Goal: Task Accomplishment & Management: Use online tool/utility

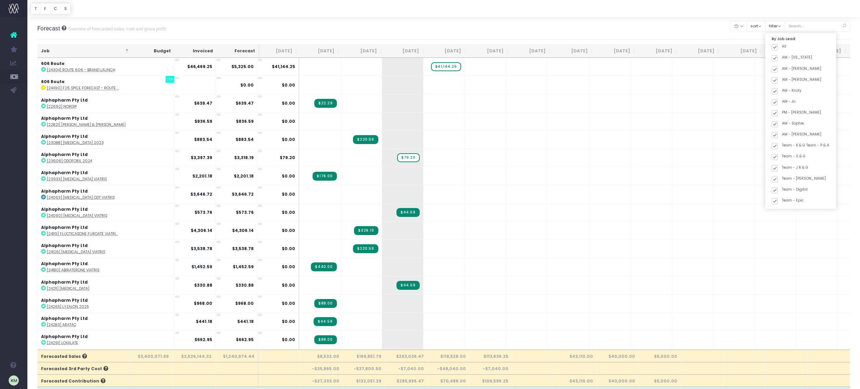
scroll to position [2351, 0]
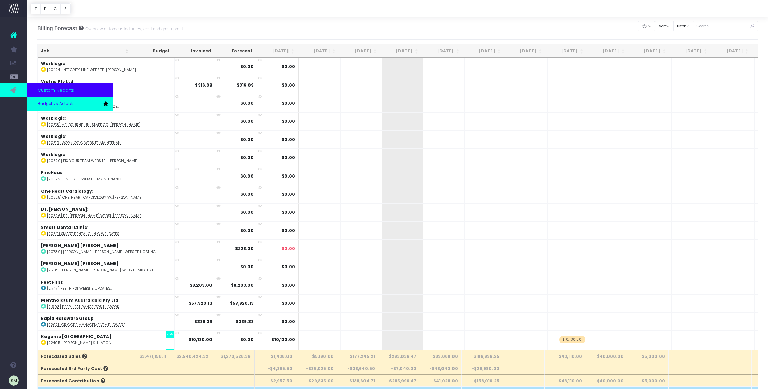
click at [49, 103] on span "Budget vs Actuals" at bounding box center [56, 104] width 37 height 6
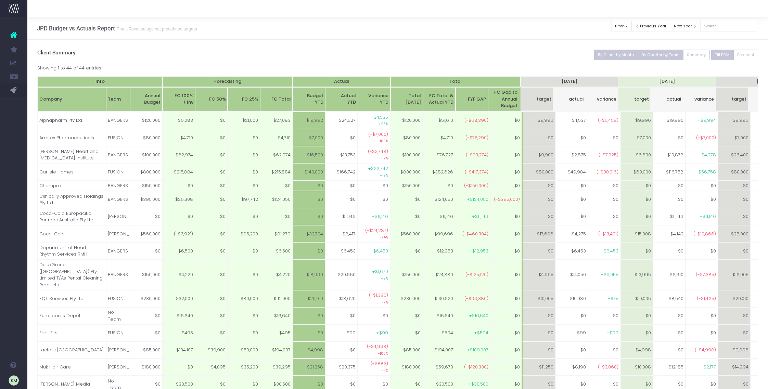
click at [670, 53] on button "By Quarter by Team" at bounding box center [661, 55] width 46 height 11
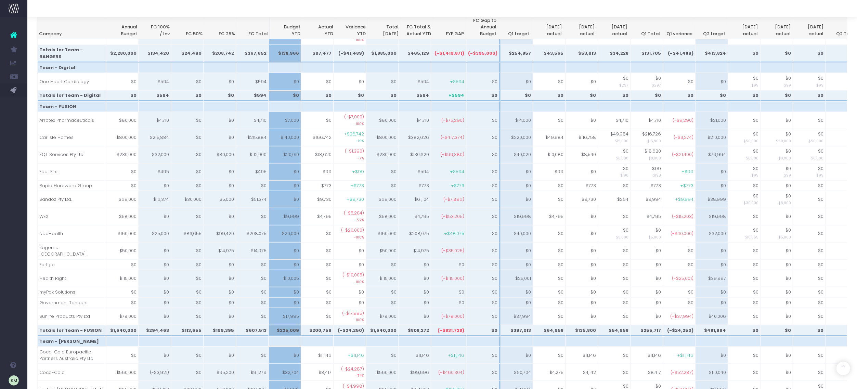
scroll to position [401, 0]
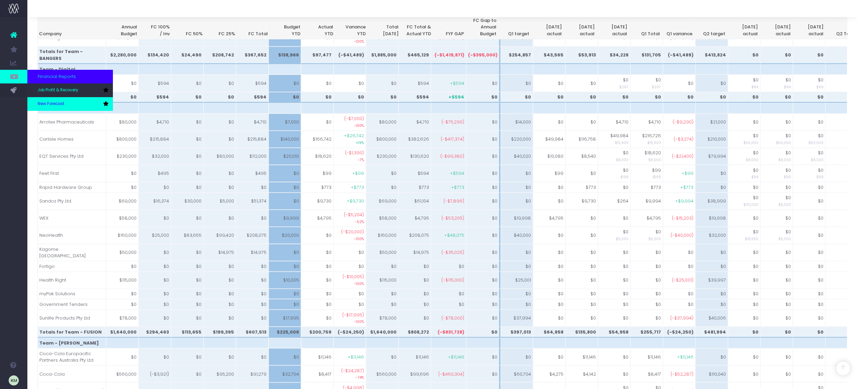
click at [43, 101] on span "New Forecast" at bounding box center [51, 104] width 27 height 6
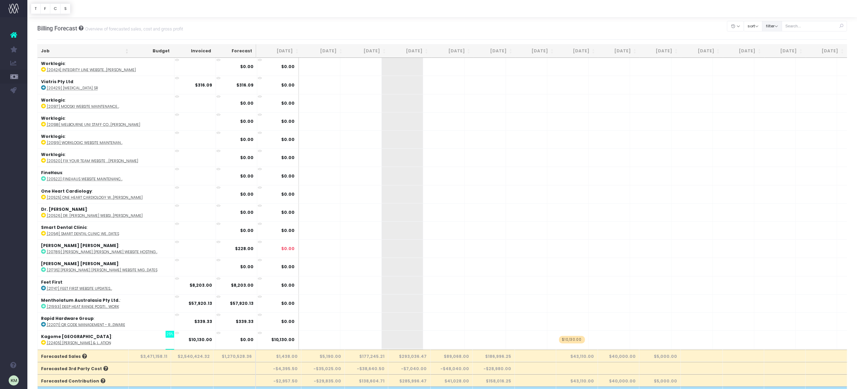
click at [778, 26] on button "filter" at bounding box center [772, 26] width 20 height 11
click at [775, 48] on span at bounding box center [772, 47] width 6 height 6
click at [779, 48] on input "All" at bounding box center [781, 46] width 4 height 4
checkbox input "false"
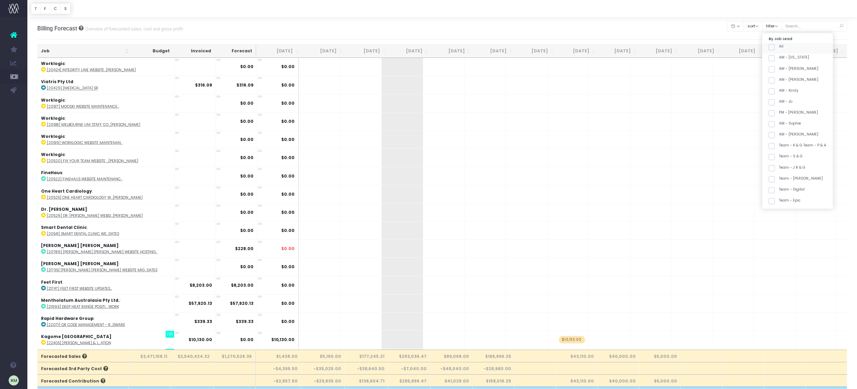
checkbox input "false"
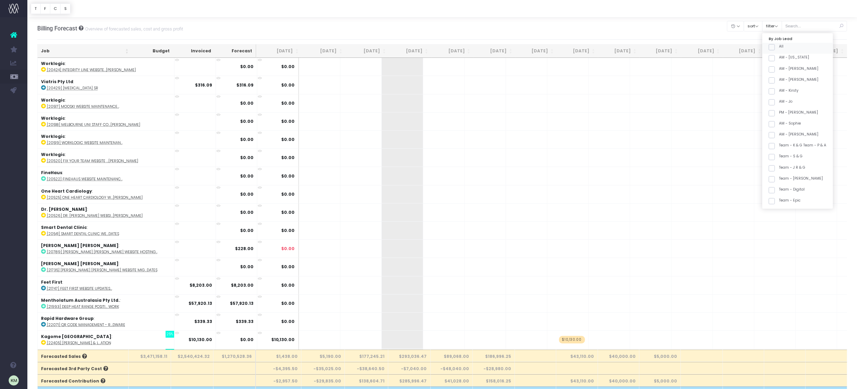
checkbox input "false"
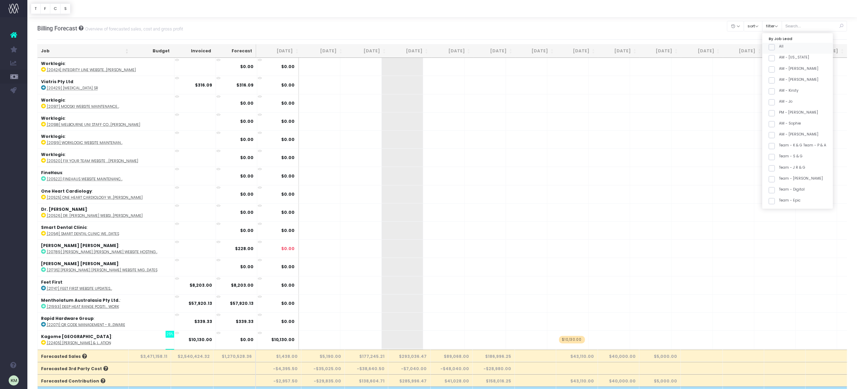
checkbox input "false"
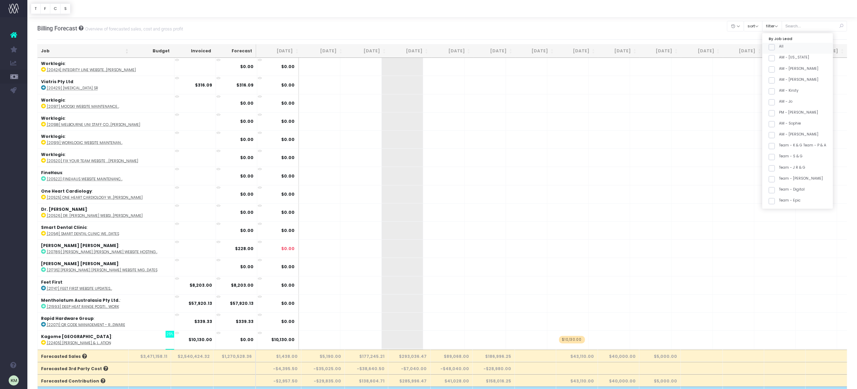
checkbox input "false"
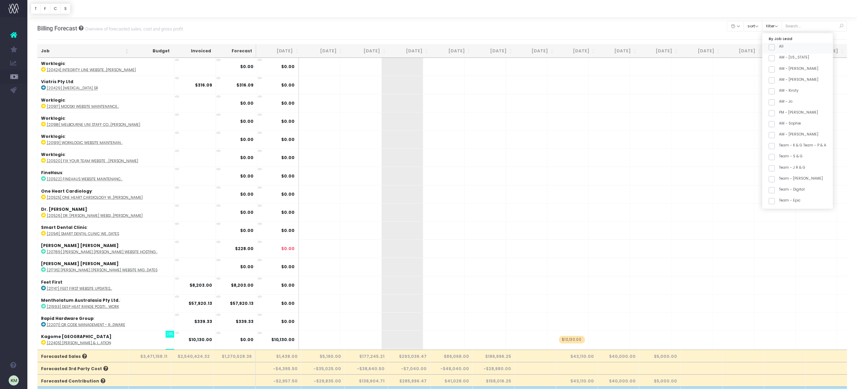
checkbox input "false"
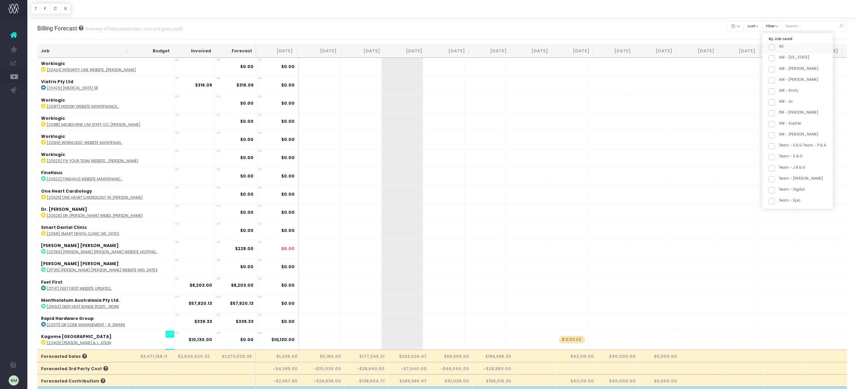
checkbox input "false"
click at [775, 174] on span at bounding box center [772, 174] width 6 height 6
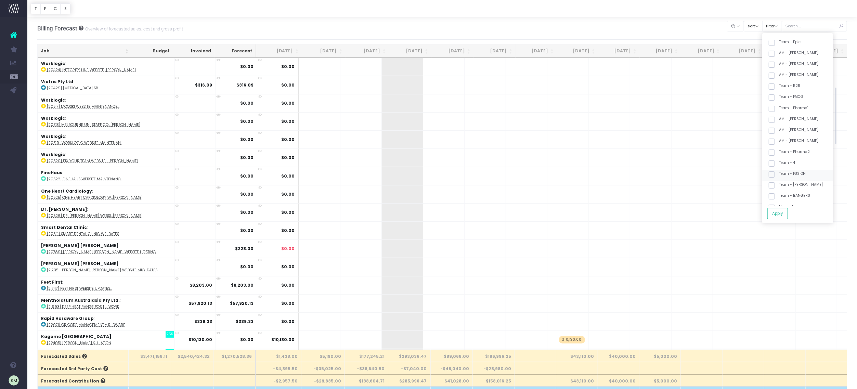
click at [780, 174] on input "Team - FUSION" at bounding box center [781, 173] width 4 height 4
checkbox input "true"
drag, startPoint x: 782, startPoint y: 213, endPoint x: 379, endPoint y: 3, distance: 454.3
click at [782, 213] on button "Apply" at bounding box center [778, 213] width 21 height 11
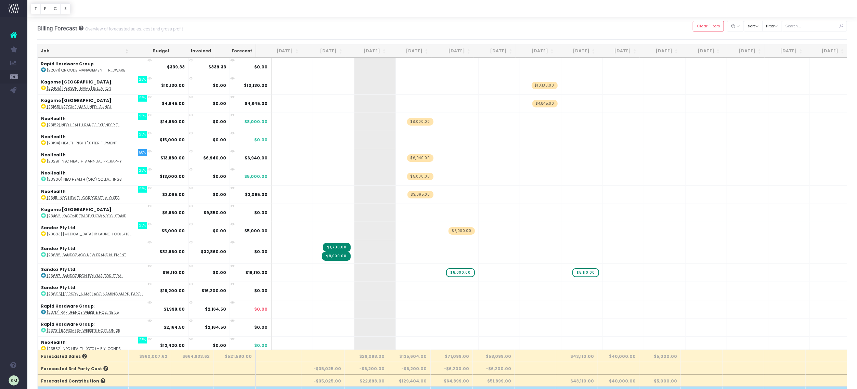
click at [127, 52] on th "Job" at bounding box center [85, 50] width 94 height 13
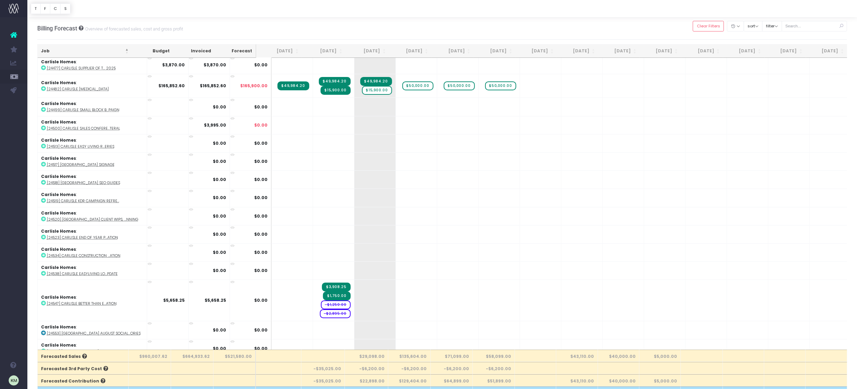
scroll to position [0, 0]
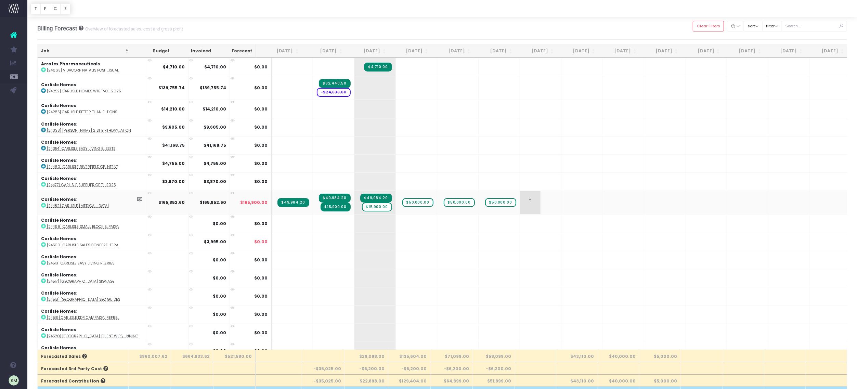
click at [527, 200] on span "+" at bounding box center [530, 202] width 21 height 23
type input "50000"
click at [576, 201] on body "Oh my... this is bad. wayahead wasn't able to load this page. Please contact su…" at bounding box center [428, 194] width 857 height 389
click at [571, 203] on span "+" at bounding box center [572, 202] width 21 height 23
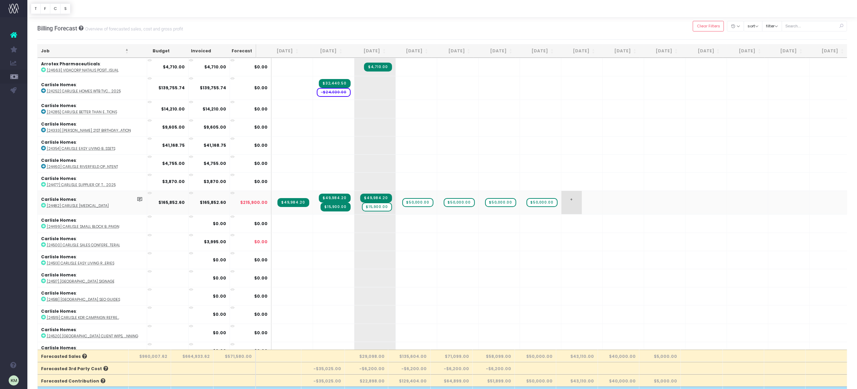
click at [571, 203] on span "+" at bounding box center [572, 202] width 21 height 23
type input "50000"
click at [607, 206] on span "+" at bounding box center [613, 202] width 21 height 23
click at [609, 200] on span "+" at bounding box center [613, 202] width 21 height 23
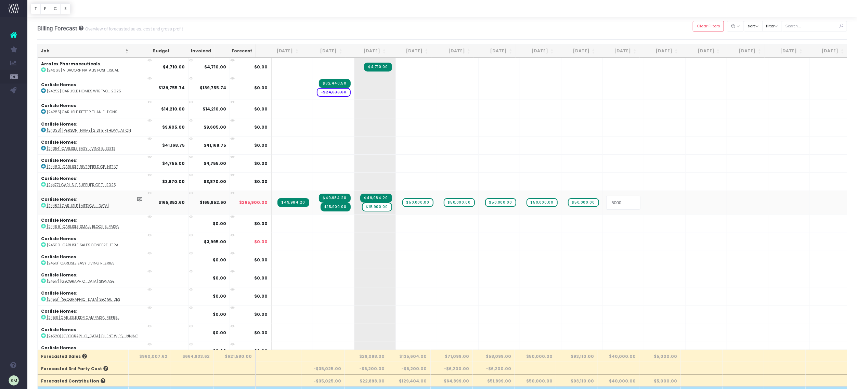
type input "50000"
click at [651, 201] on span "+" at bounding box center [654, 202] width 21 height 23
type input "50000"
click at [0, 0] on span "+" at bounding box center [0, 0] width 0 height 0
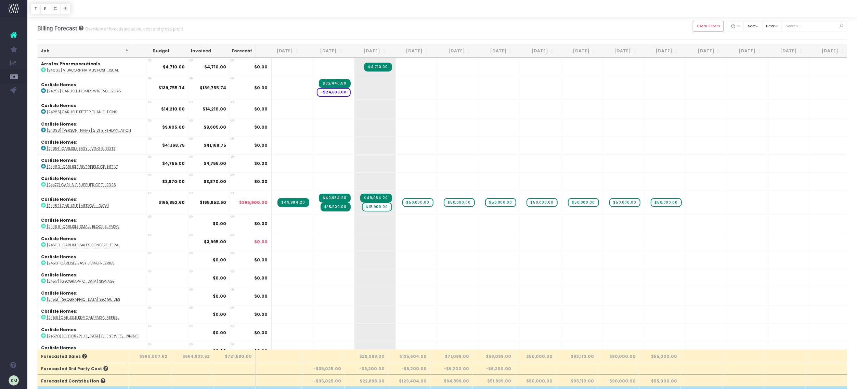
click at [0, 0] on span "+" at bounding box center [0, 0] width 0 height 0
type input "50000"
click at [747, 206] on td "+" at bounding box center [747, 203] width 41 height 24
click at [735, 199] on span "+" at bounding box center [737, 202] width 21 height 23
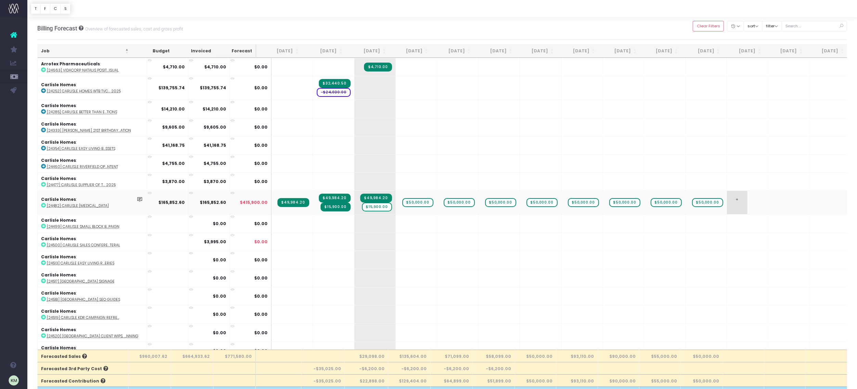
click at [735, 199] on span "+" at bounding box center [737, 202] width 21 height 23
type input "5000"
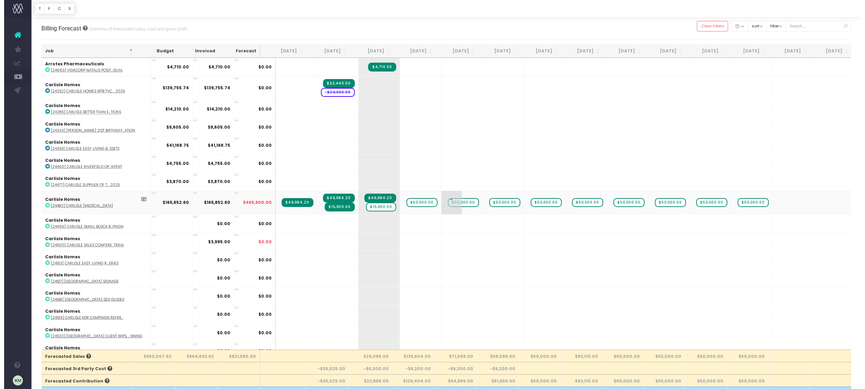
scroll to position [0, 0]
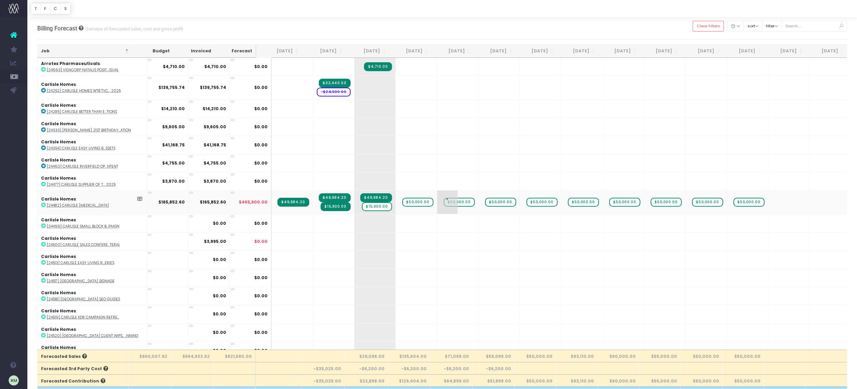
click at [438, 208] on span "+" at bounding box center [447, 202] width 21 height 23
type input "30000"
click at [451, 220] on body "Oh my... this is bad. wayahead wasn't able to load this page. Please contact su…" at bounding box center [428, 194] width 857 height 389
click at [437, 209] on span "+" at bounding box center [447, 202] width 21 height 23
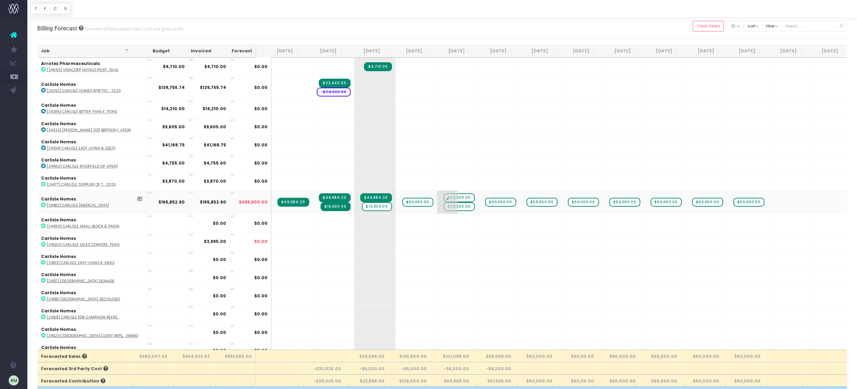
click at [437, 209] on span "+" at bounding box center [447, 202] width 21 height 23
type input "20000"
click at [441, 220] on body "Oh my... this is bad. wayahead wasn't able to load this page. Please contact su…" at bounding box center [428, 194] width 857 height 389
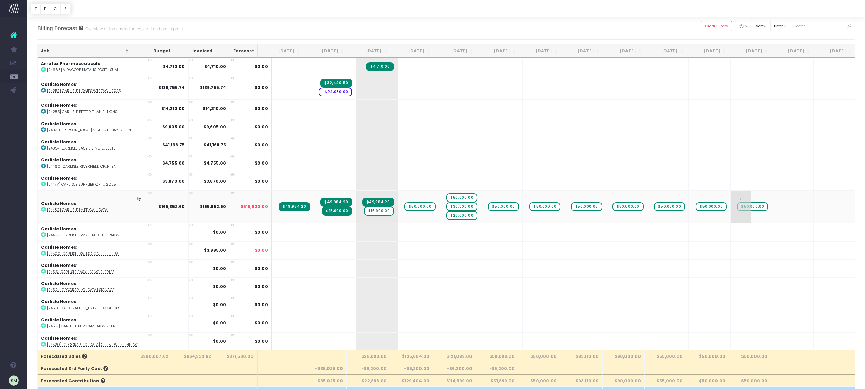
click at [754, 195] on td "+ $50,000.00" at bounding box center [751, 206] width 41 height 33
click at [737, 198] on span "+" at bounding box center [741, 207] width 21 height 32
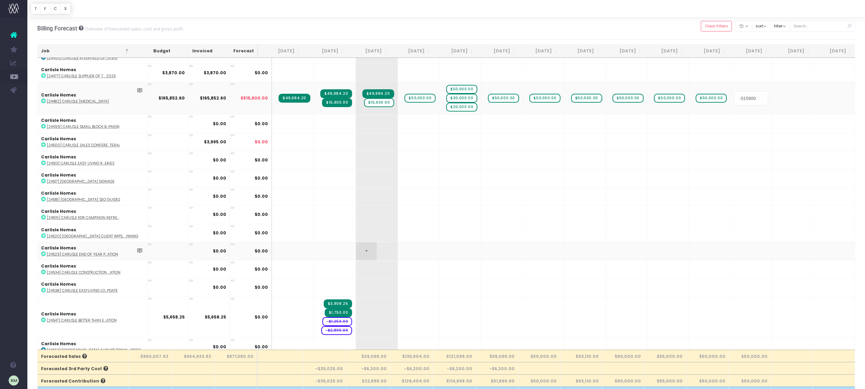
scroll to position [114, 0]
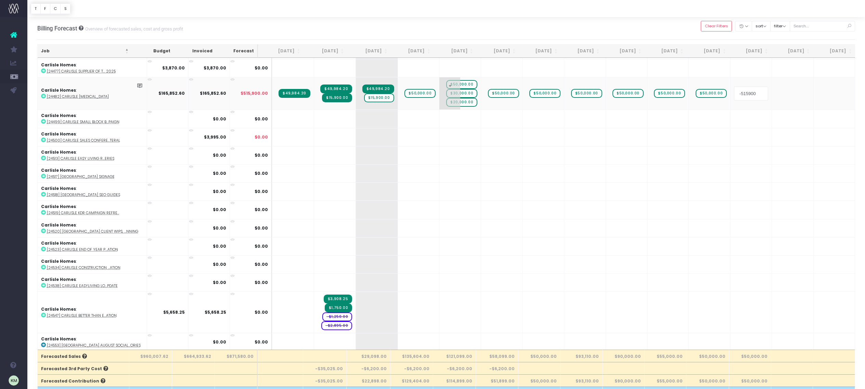
click at [459, 92] on body "Oh my... this is bad. wayahead wasn't able to load this page. Please contact su…" at bounding box center [432, 194] width 865 height 389
click at [459, 92] on div at bounding box center [432, 194] width 865 height 389
click at [459, 93] on span "$30,000.00" at bounding box center [461, 93] width 31 height 9
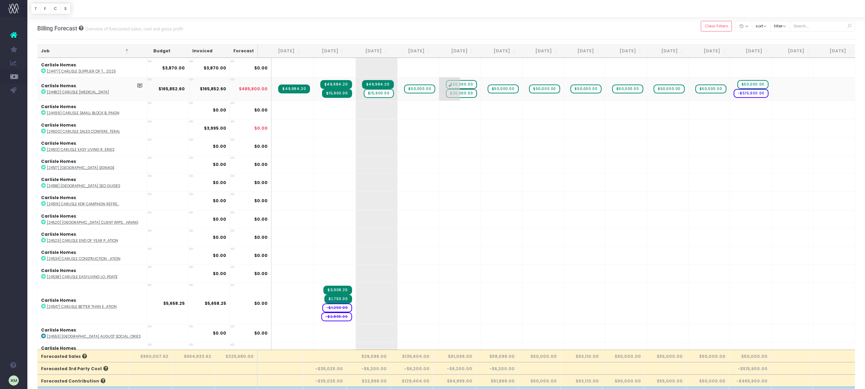
click at [458, 92] on span "$20,000.00" at bounding box center [461, 93] width 31 height 9
click at [458, 93] on span "$20,000.00" at bounding box center [461, 93] width 31 height 9
click at [750, 93] on span "+" at bounding box center [740, 88] width 21 height 23
click at [750, 94] on span "+" at bounding box center [740, 88] width 21 height 23
click at [753, 92] on span "-$515,900.00" at bounding box center [751, 93] width 35 height 9
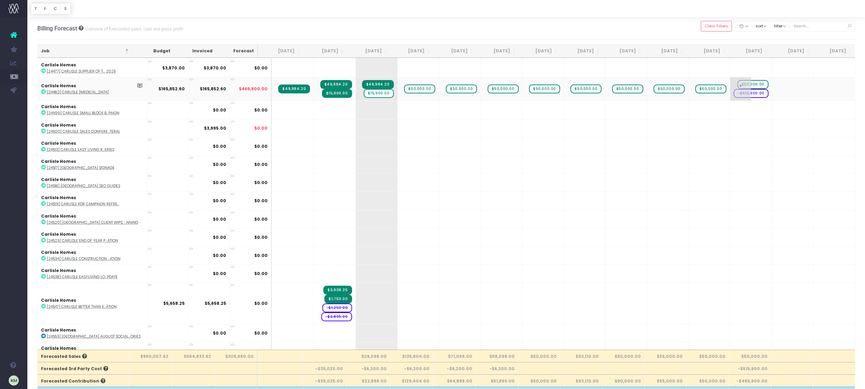
click at [753, 92] on span "-$515,900.00" at bounding box center [751, 93] width 35 height 9
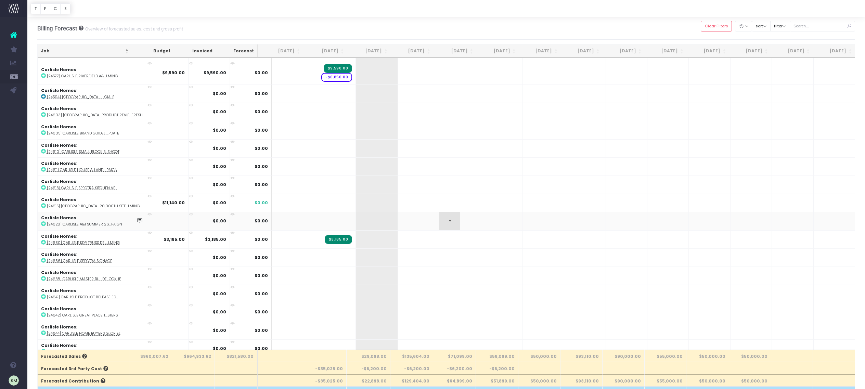
scroll to position [448, 0]
click at [444, 218] on span "+" at bounding box center [449, 223] width 21 height 18
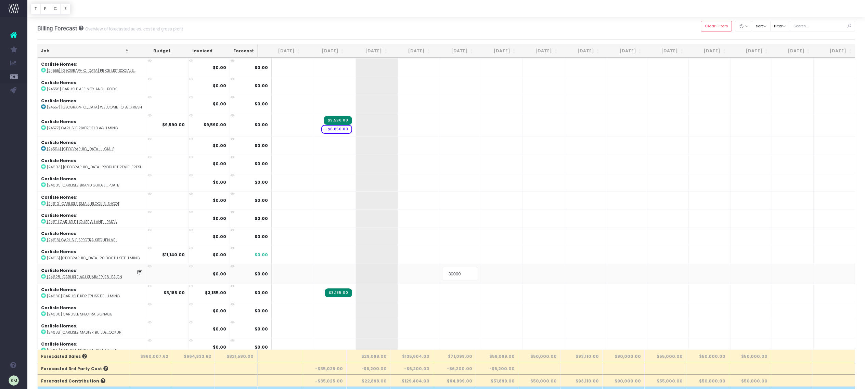
scroll to position [395, 0]
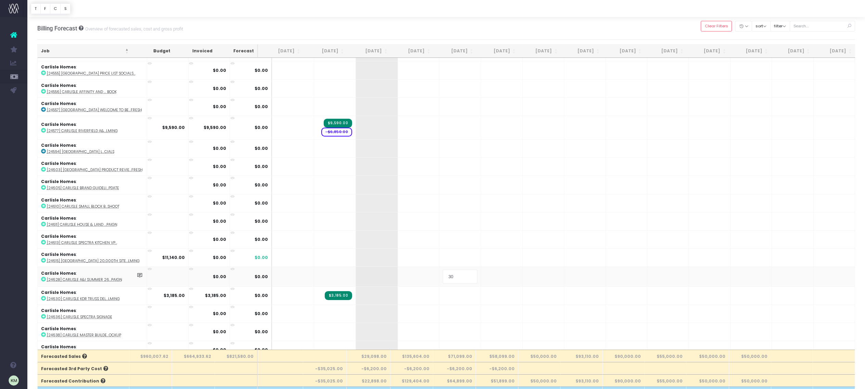
type input "3"
type input "40000"
click at [440, 276] on span "+" at bounding box center [449, 276] width 21 height 18
type input "-30000"
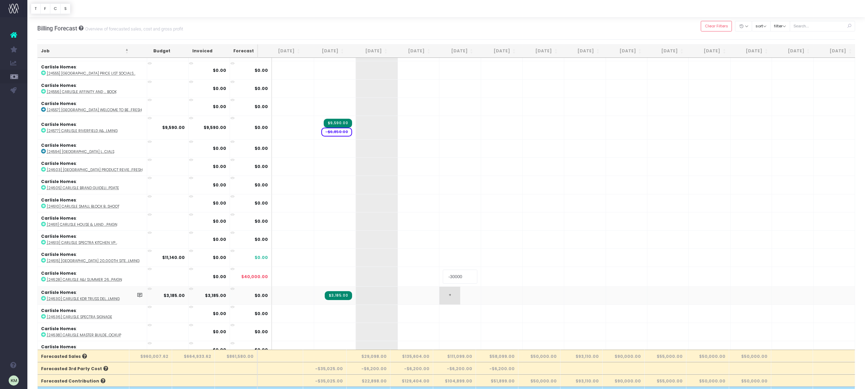
click at [445, 295] on body "Oh my... this is bad. wayahead wasn't able to load this page. Please contact su…" at bounding box center [432, 194] width 865 height 389
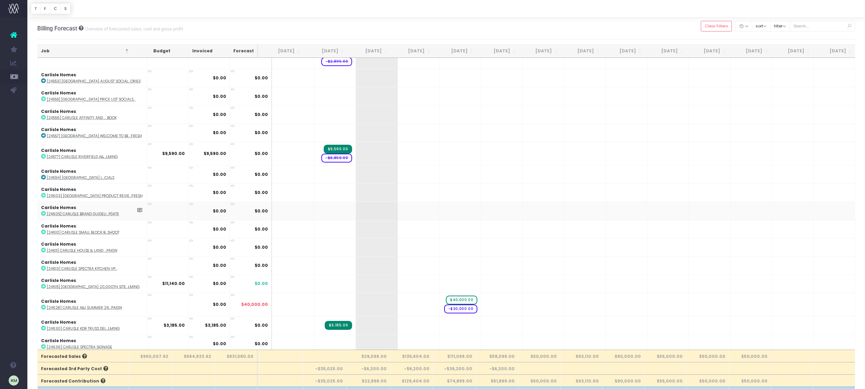
scroll to position [365, 0]
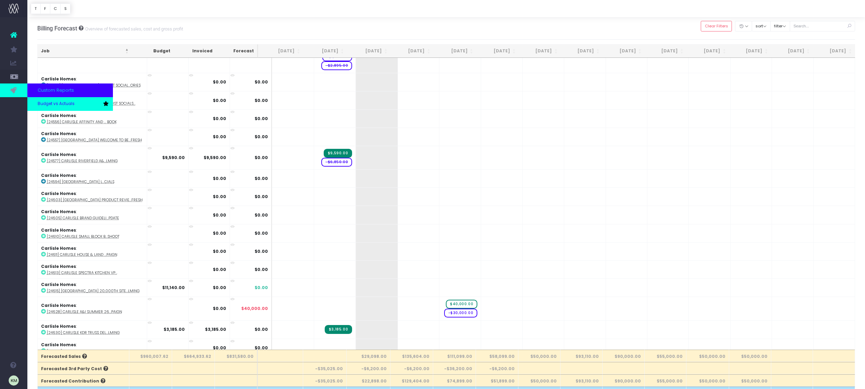
click at [43, 105] on span "Budget vs Actuals" at bounding box center [56, 104] width 37 height 6
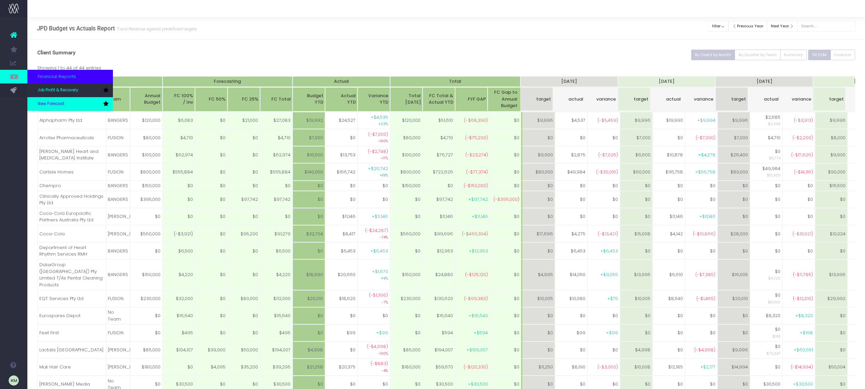
click at [51, 102] on span "New Forecast" at bounding box center [51, 104] width 27 height 6
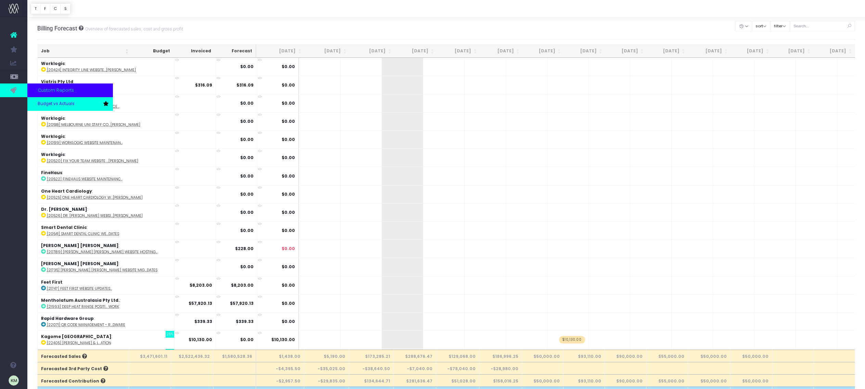
click at [42, 104] on span "Budget vs Actuals" at bounding box center [56, 104] width 37 height 6
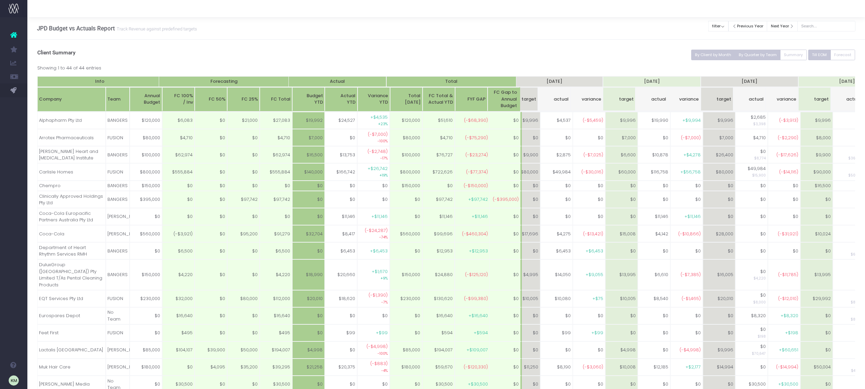
click at [744, 57] on button "By Quarter by Team" at bounding box center [758, 55] width 46 height 11
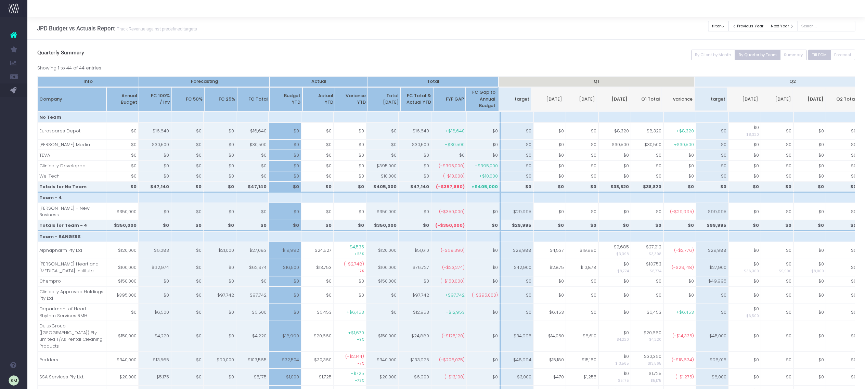
click at [38, 101] on link "New Forecast" at bounding box center [32, 104] width 10 height 14
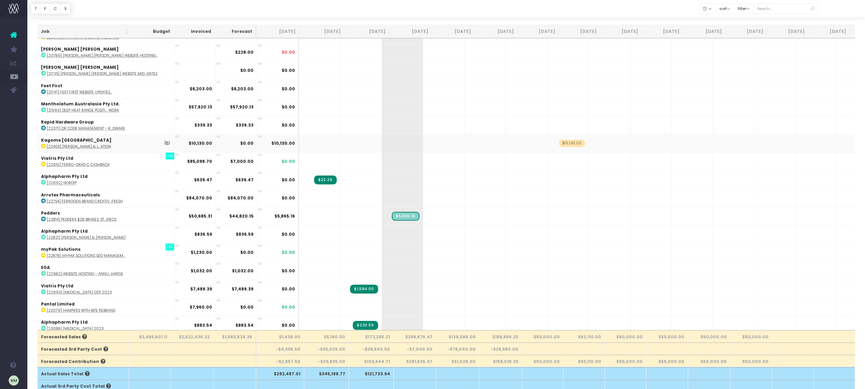
scroll to position [177, 0]
click at [126, 33] on th "Job" at bounding box center [85, 31] width 94 height 13
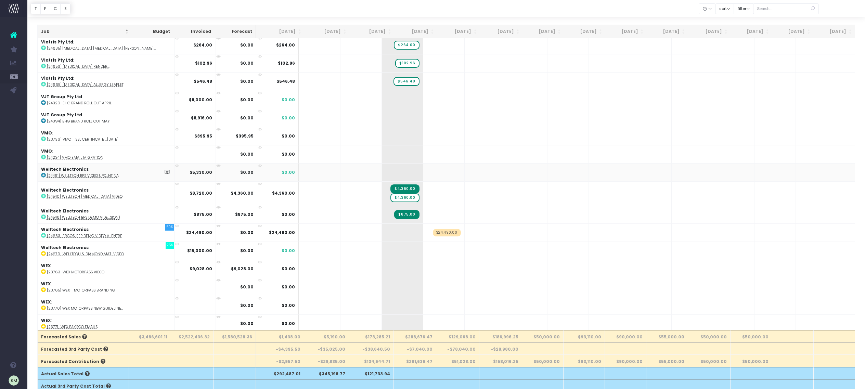
scroll to position [6583, 0]
click at [190, 170] on strong "$5,330.00" at bounding box center [201, 173] width 23 height 6
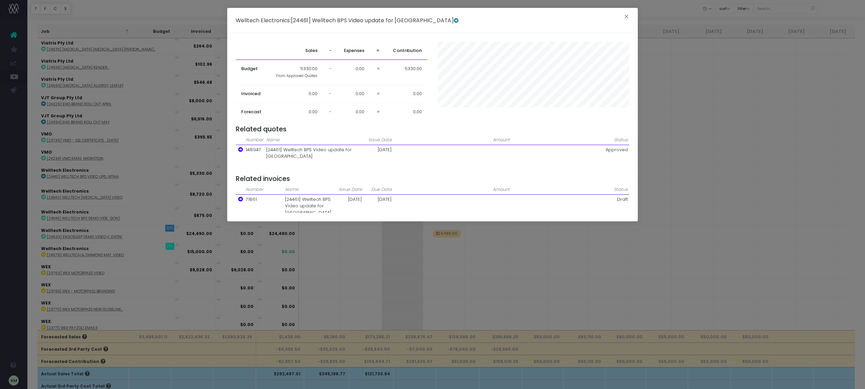
click at [309, 69] on span "5330.00" at bounding box center [308, 68] width 17 height 7
drag, startPoint x: 311, startPoint y: 78, endPoint x: 311, endPoint y: 74, distance: 3.5
click at [311, 77] on span "From Approved Quotes" at bounding box center [296, 75] width 41 height 5
click at [311, 68] on span "5330.00" at bounding box center [308, 68] width 17 height 7
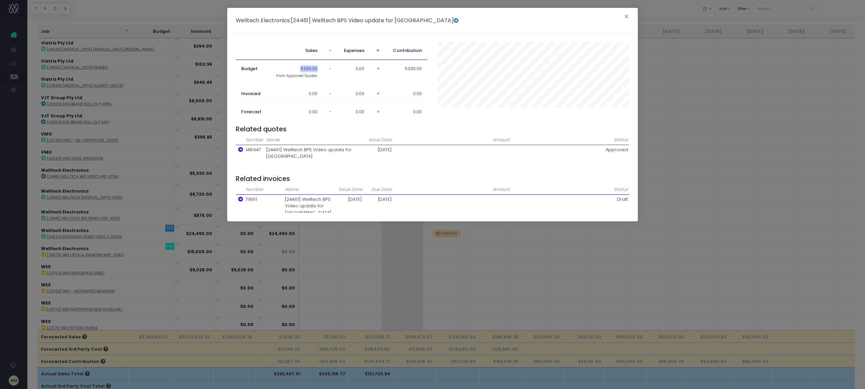
click at [311, 68] on span "5330.00" at bounding box center [308, 68] width 17 height 7
drag, startPoint x: 629, startPoint y: 17, endPoint x: 618, endPoint y: 22, distance: 12.1
click at [629, 17] on button "×" at bounding box center [626, 17] width 14 height 11
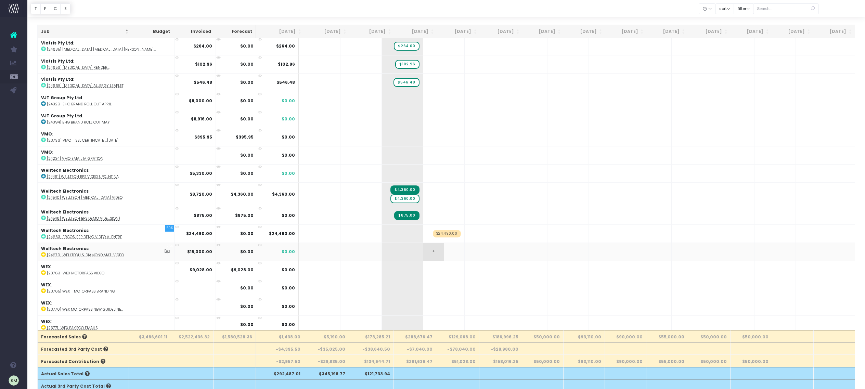
click at [423, 243] on span "+" at bounding box center [433, 252] width 21 height 18
click at [438, 238] on body "Oh my... this is bad. wayahead wasn't able to load this page. Please contact su…" at bounding box center [432, 174] width 865 height 389
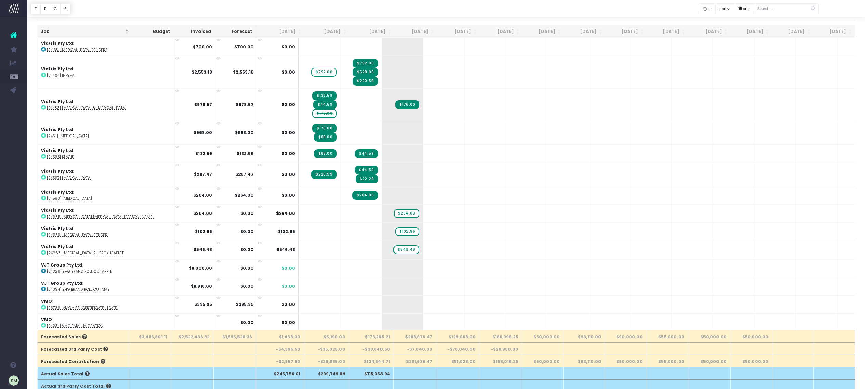
scroll to position [6414, 0]
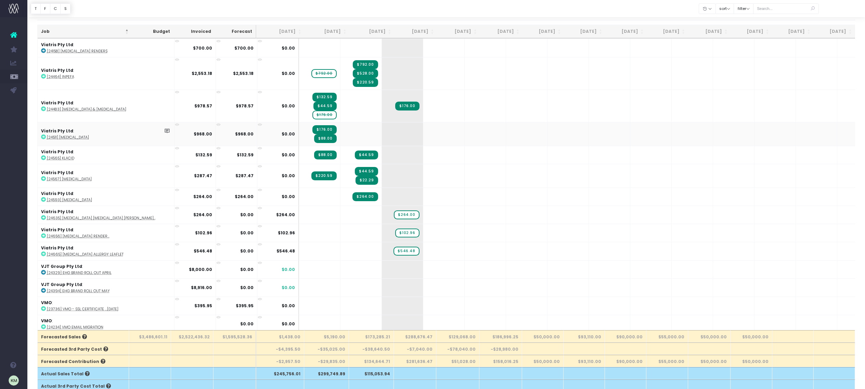
click at [43, 104] on span "Budget vs Actuals" at bounding box center [45, 104] width 15 height 18
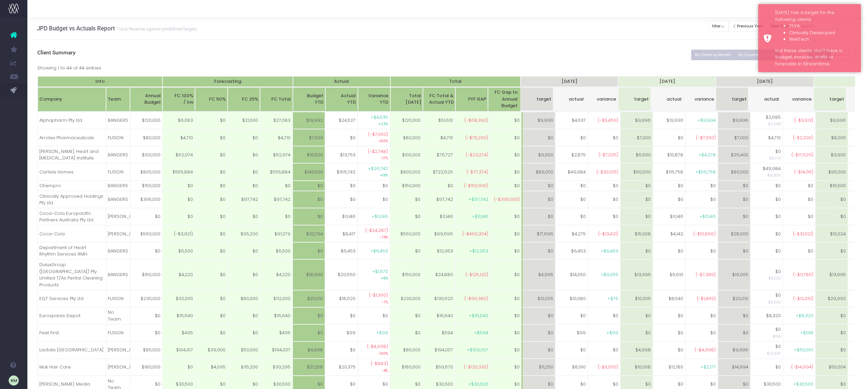
click at [747, 55] on button "By Quarter by Team" at bounding box center [758, 55] width 46 height 11
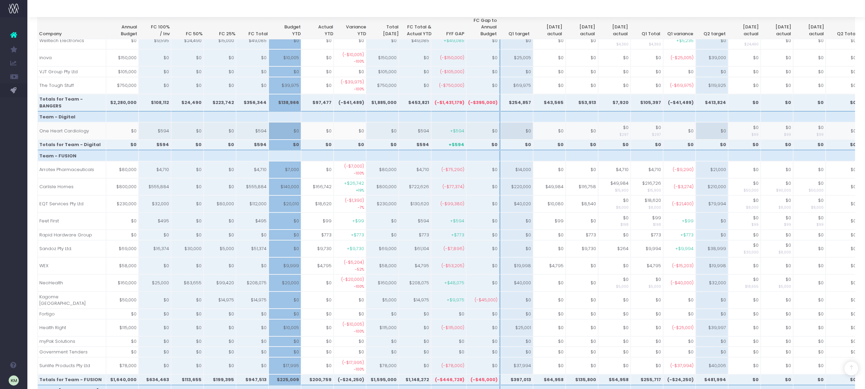
scroll to position [355, 0]
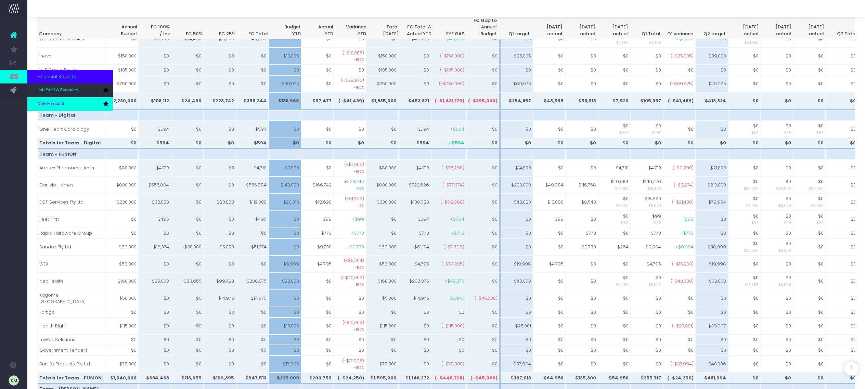
click at [47, 100] on link "New Forecast" at bounding box center [70, 104] width 86 height 14
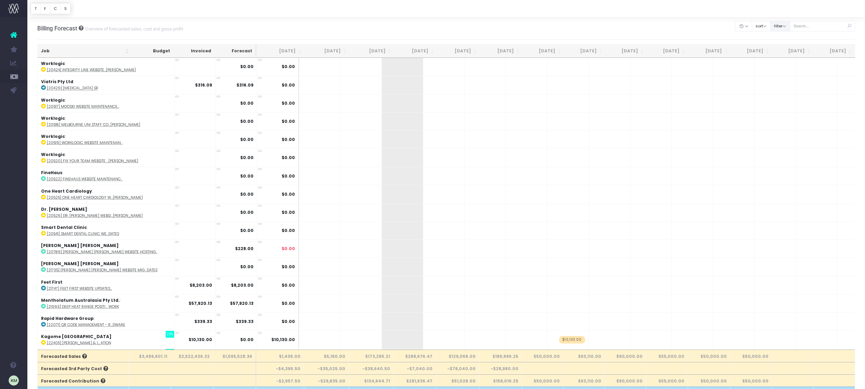
click at [786, 26] on button "filter" at bounding box center [780, 26] width 20 height 11
click at [783, 49] on span at bounding box center [780, 47] width 6 height 6
click at [788, 48] on input "All" at bounding box center [789, 46] width 4 height 4
checkbox input "false"
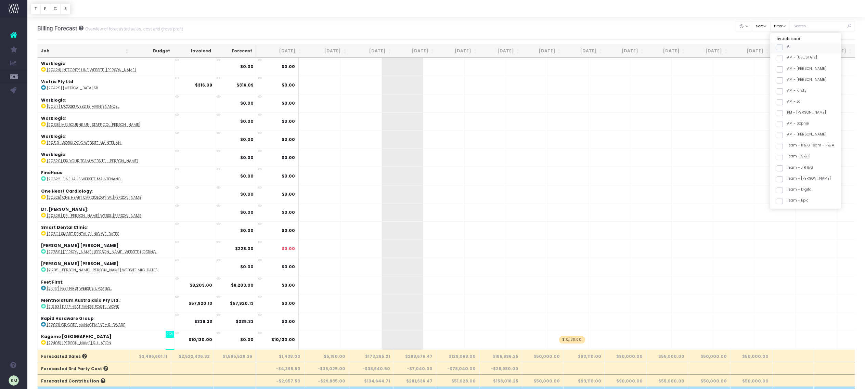
checkbox input "false"
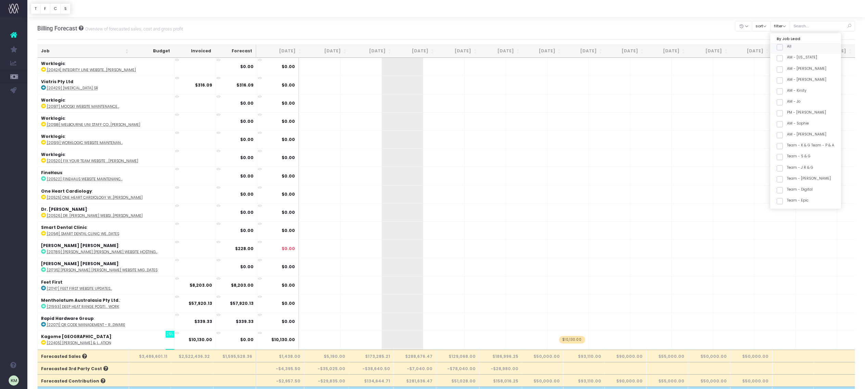
checkbox input "false"
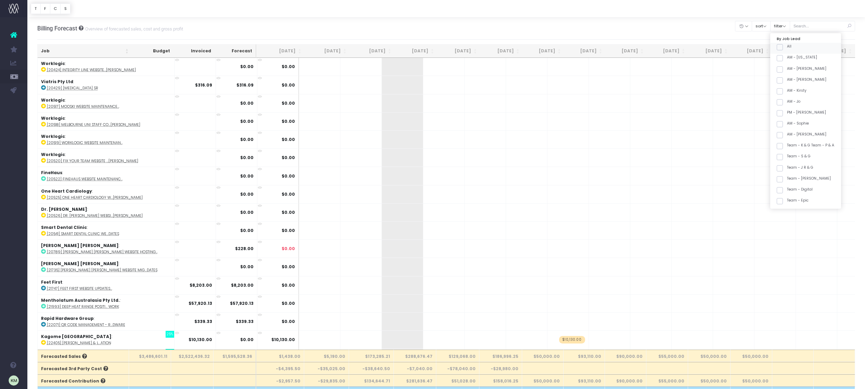
checkbox input "false"
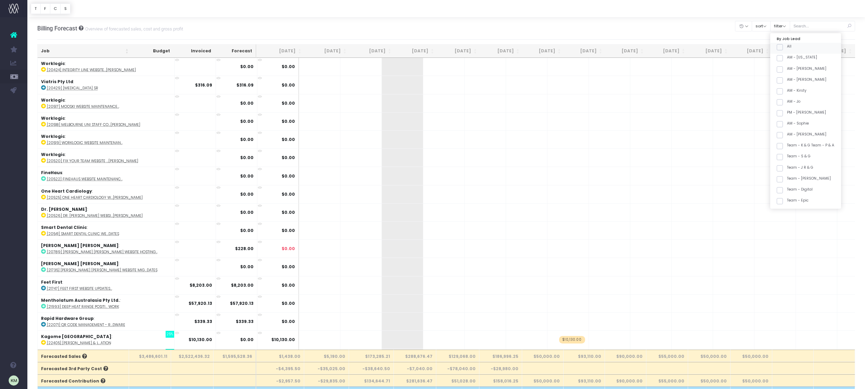
checkbox input "false"
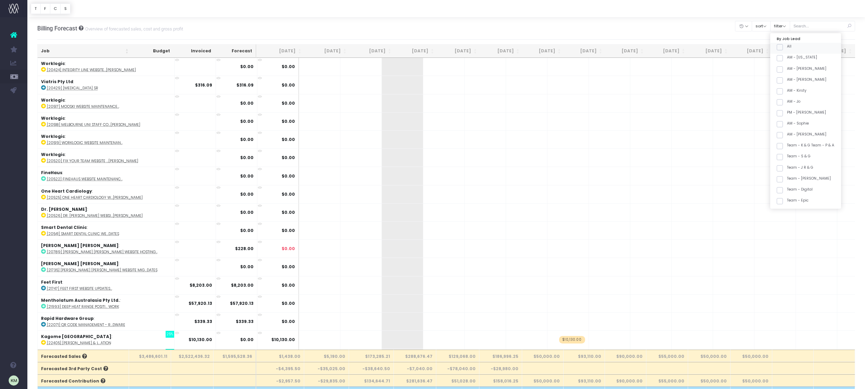
checkbox input "false"
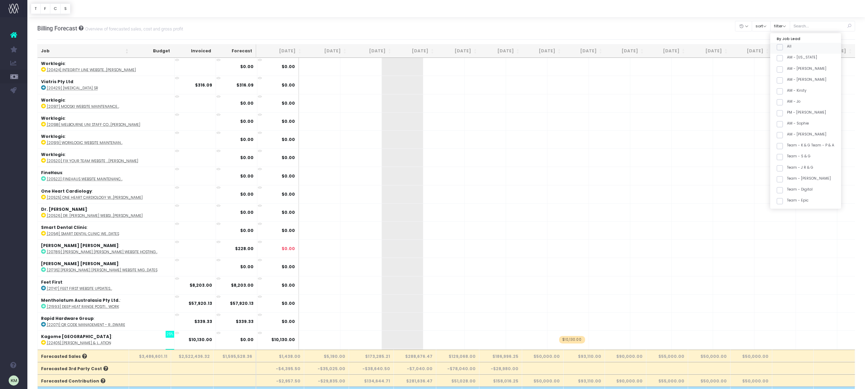
checkbox input "false"
click at [783, 164] on span at bounding box center [780, 162] width 6 height 6
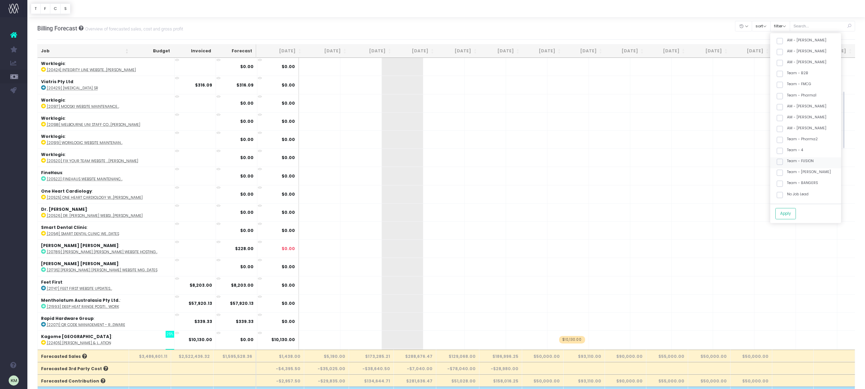
click at [788, 163] on input "Team - FUSION" at bounding box center [789, 160] width 4 height 4
checkbox input "true"
click at [794, 209] on button "Apply" at bounding box center [785, 213] width 21 height 11
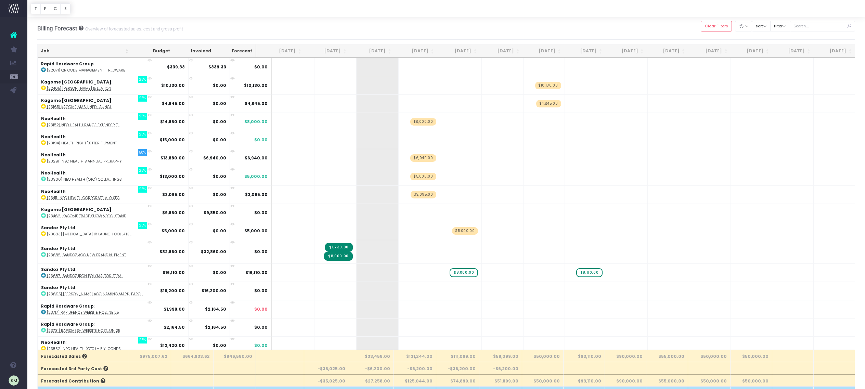
click at [123, 50] on th "Job" at bounding box center [85, 50] width 94 height 13
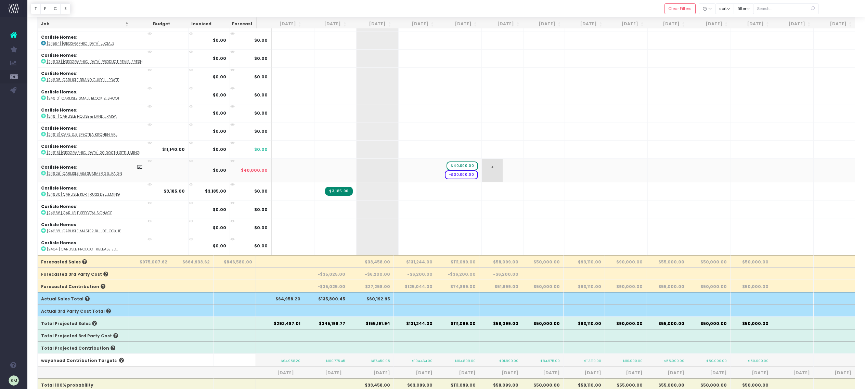
scroll to position [411, 0]
click at [458, 158] on span "+" at bounding box center [450, 167] width 21 height 23
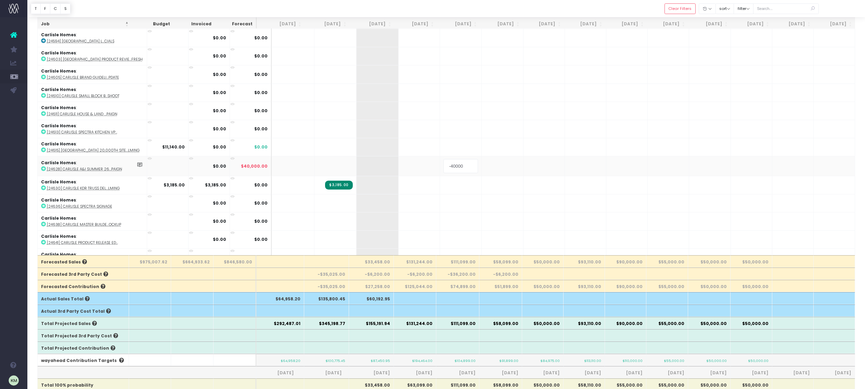
drag, startPoint x: 453, startPoint y: 162, endPoint x: 479, endPoint y: 162, distance: 26.4
click at [449, 162] on input "-40000" at bounding box center [460, 166] width 35 height 14
type input "-80000"
click at [466, 174] on body "Oh my... this is bad. wayahead wasn't able to load this page. Please contact su…" at bounding box center [432, 100] width 865 height 389
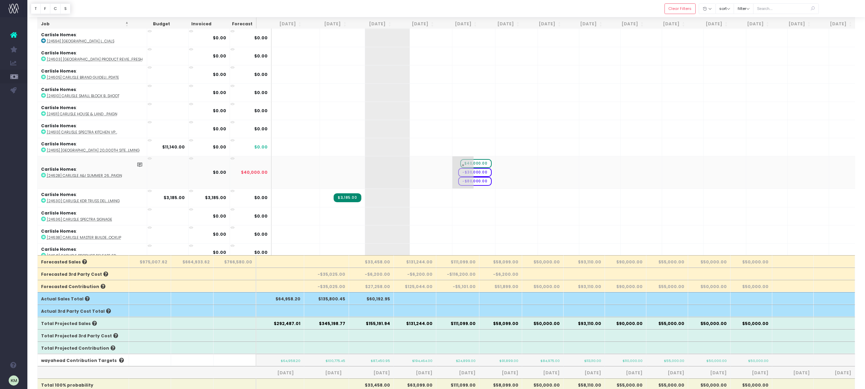
click at [463, 178] on span "-$80,000.00" at bounding box center [475, 181] width 34 height 9
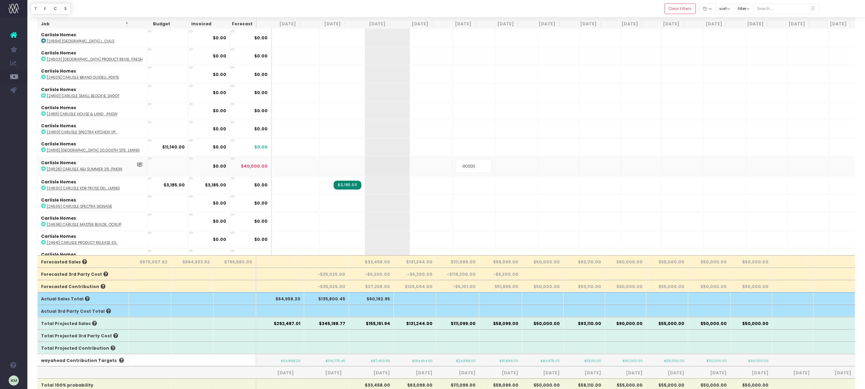
click at [456, 162] on input "-80000" at bounding box center [474, 166] width 36 height 14
type input "80000"
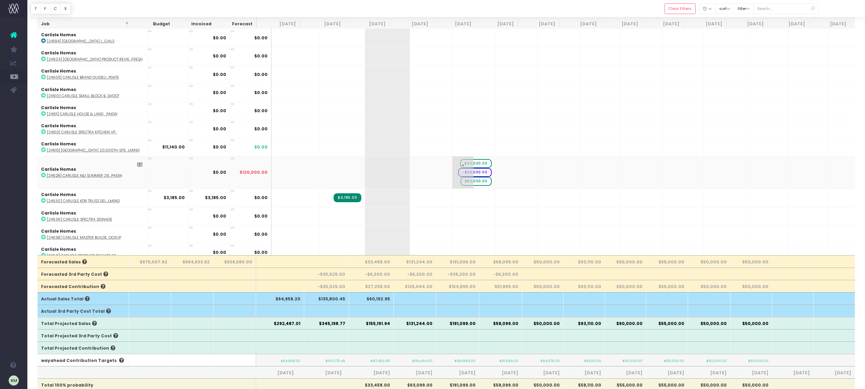
click at [468, 160] on span "$40,000.00" at bounding box center [475, 163] width 31 height 9
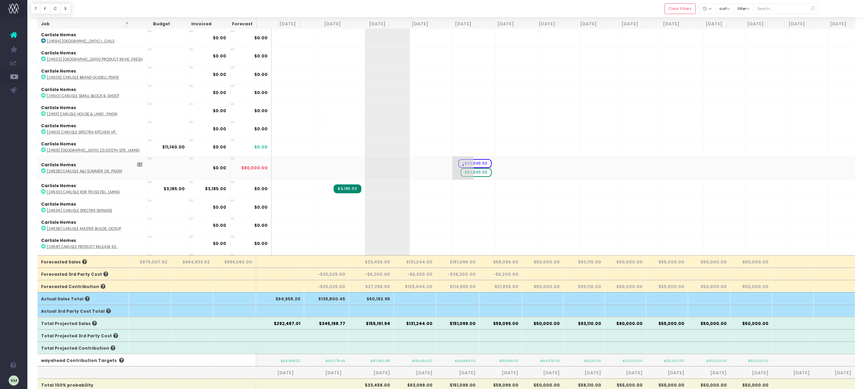
click at [465, 159] on span "-$30,000.00" at bounding box center [475, 163] width 34 height 9
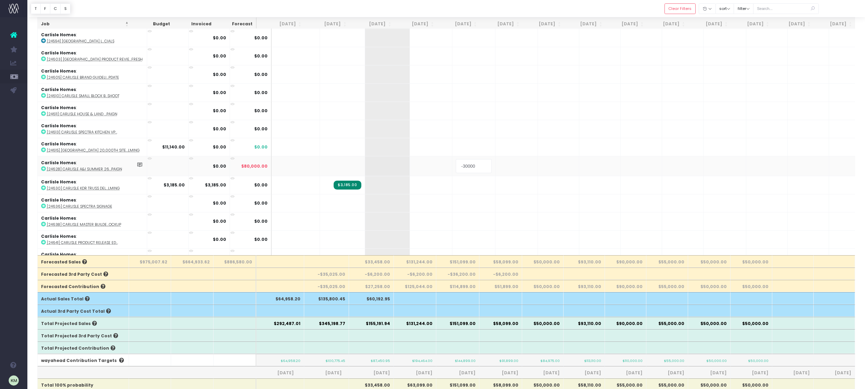
click at [456, 162] on input "-30000" at bounding box center [474, 166] width 36 height 14
type input "-50000"
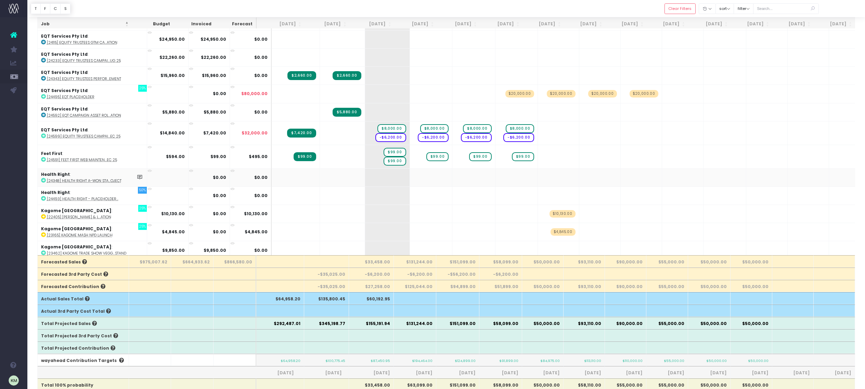
scroll to position [800, 0]
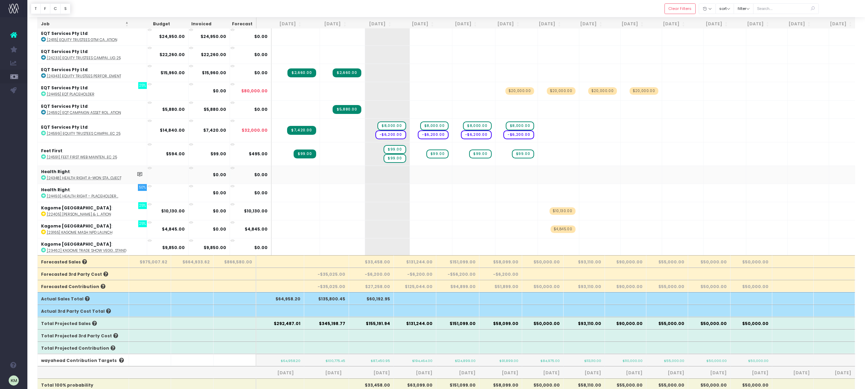
click at [45, 175] on icon at bounding box center [43, 177] width 5 height 5
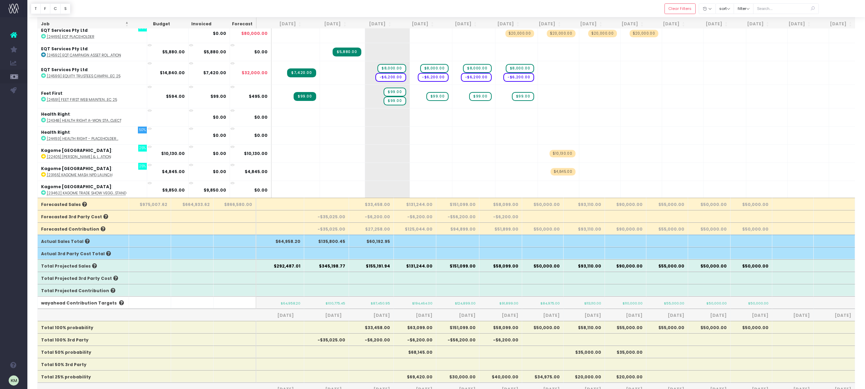
scroll to position [0, 0]
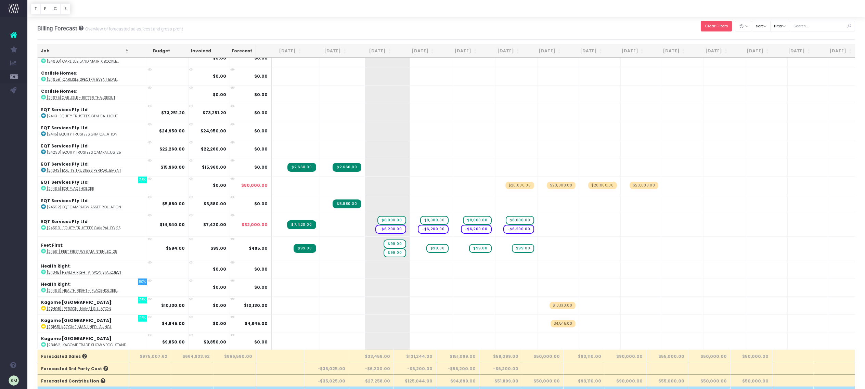
click at [732, 26] on button "Clear Filters" at bounding box center [716, 26] width 31 height 11
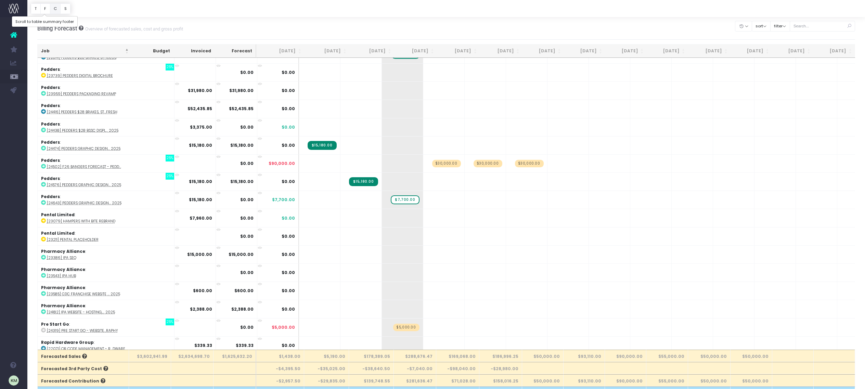
scroll to position [4972, 0]
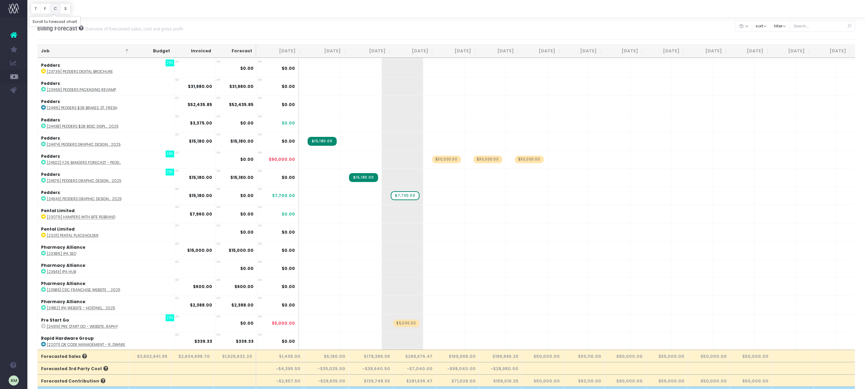
click at [56, 7] on button "C" at bounding box center [55, 8] width 11 height 11
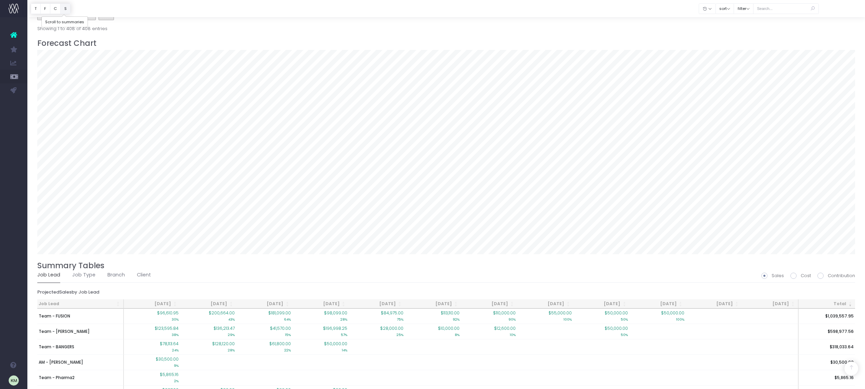
click at [64, 8] on button "S" at bounding box center [65, 8] width 10 height 11
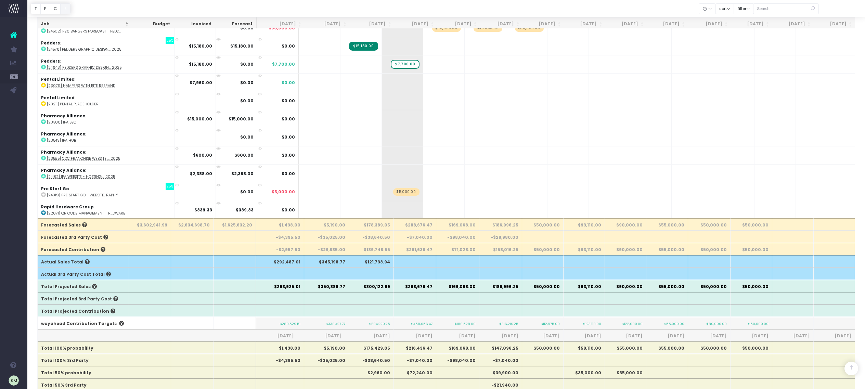
scroll to position [0, 0]
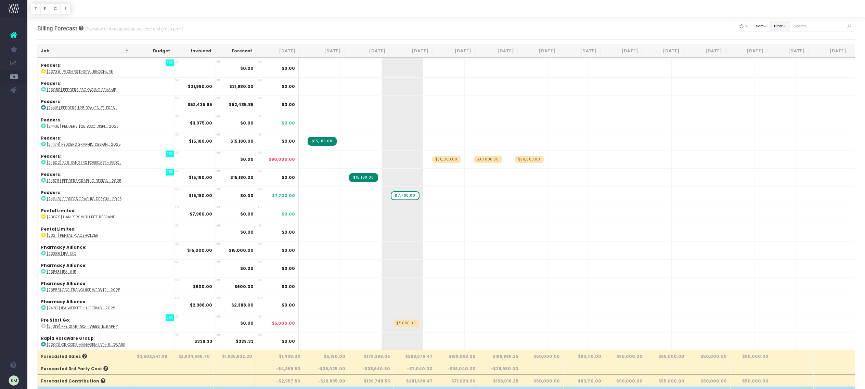
drag, startPoint x: 786, startPoint y: 29, endPoint x: 792, endPoint y: 27, distance: 5.6
click at [787, 28] on button "filter" at bounding box center [780, 26] width 20 height 11
click at [783, 41] on span at bounding box center [780, 41] width 6 height 6
click at [787, 41] on input "AM - Sarah Lai" at bounding box center [789, 40] width 4 height 4
checkbox input "false"
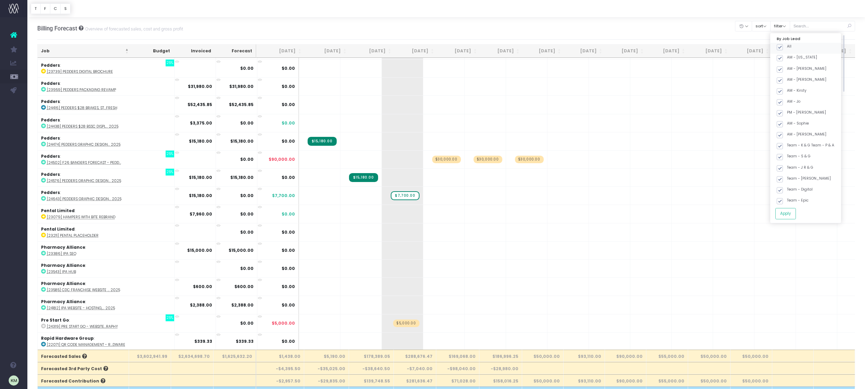
click at [783, 47] on span at bounding box center [780, 47] width 6 height 6
click at [787, 47] on input "All" at bounding box center [789, 46] width 4 height 4
checkbox input "false"
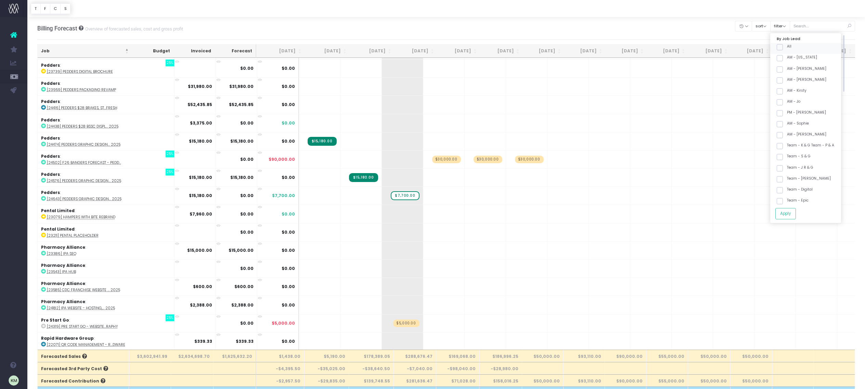
checkbox input "false"
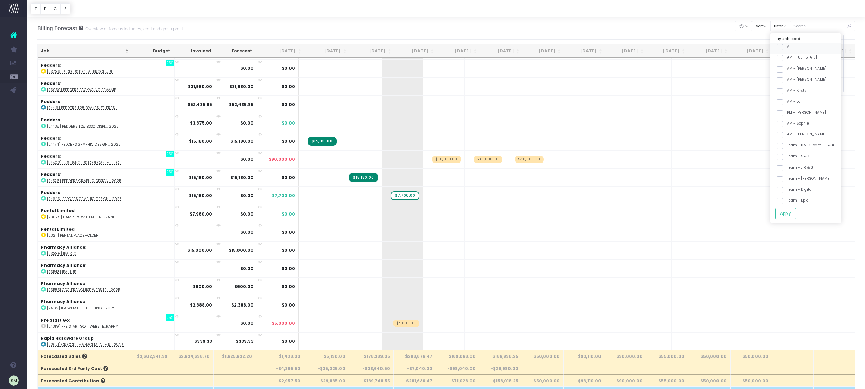
checkbox input "false"
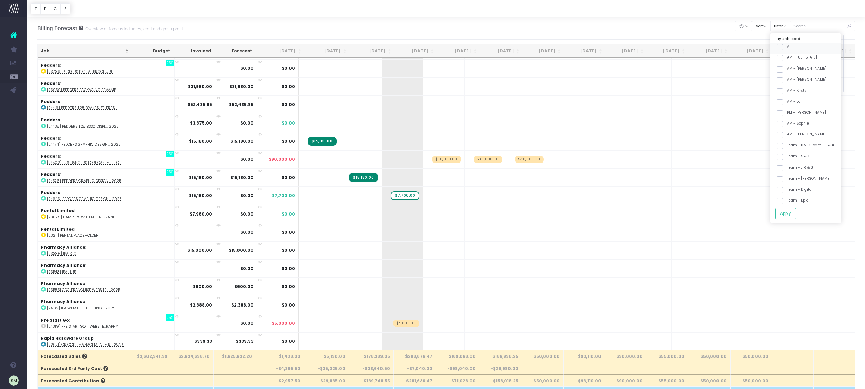
checkbox input "false"
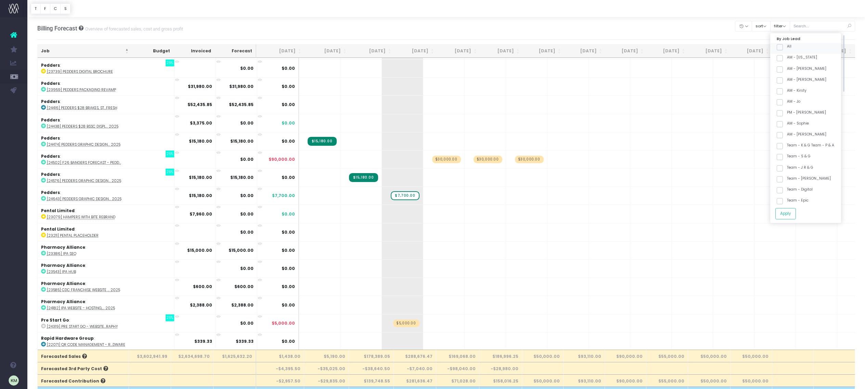
checkbox input "false"
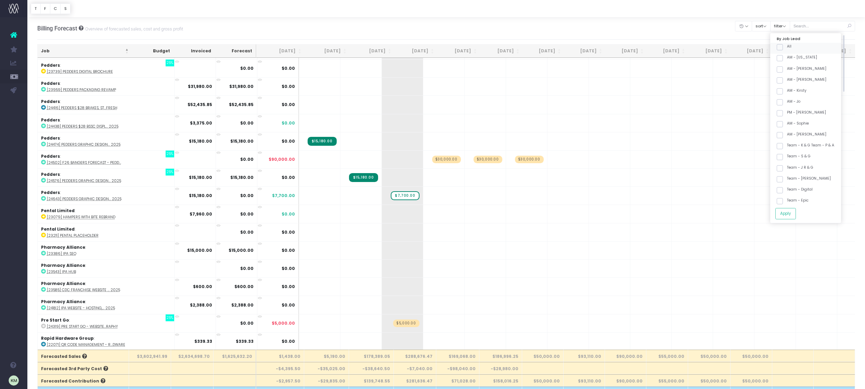
checkbox input "false"
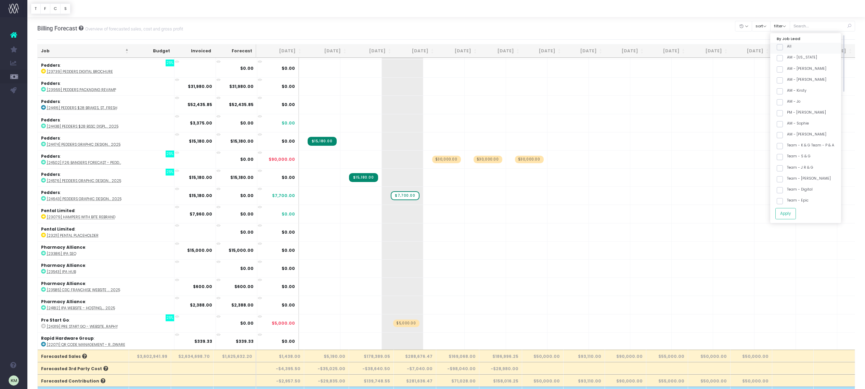
checkbox input "false"
click at [783, 190] on span at bounding box center [780, 189] width 6 height 6
click at [787, 190] on input "Team - FUSION" at bounding box center [789, 188] width 4 height 4
checkbox input "true"
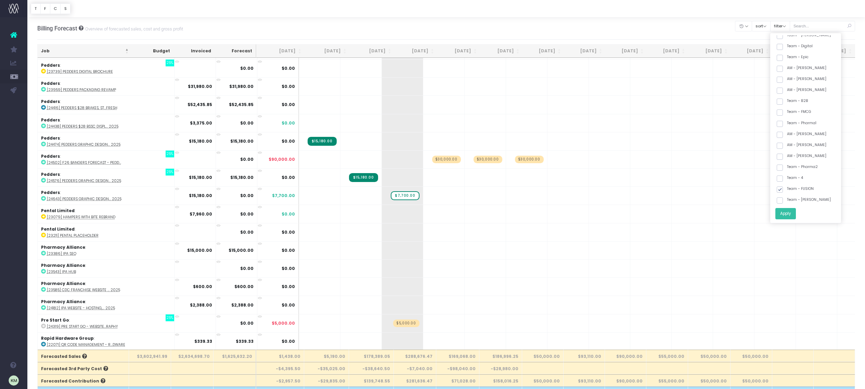
click at [790, 214] on button "Apply" at bounding box center [785, 213] width 21 height 11
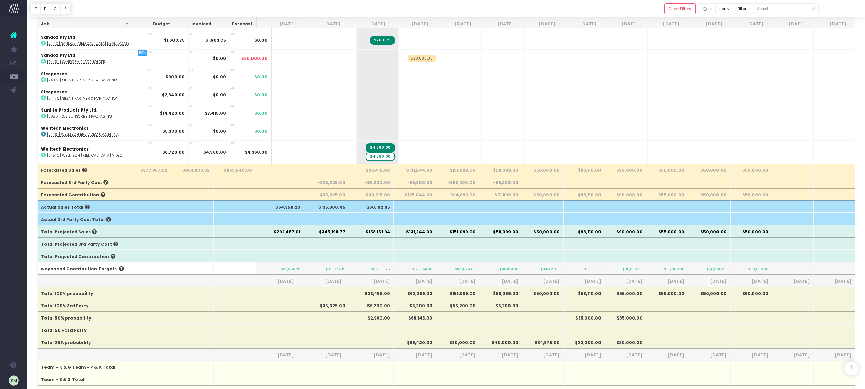
scroll to position [1383, 0]
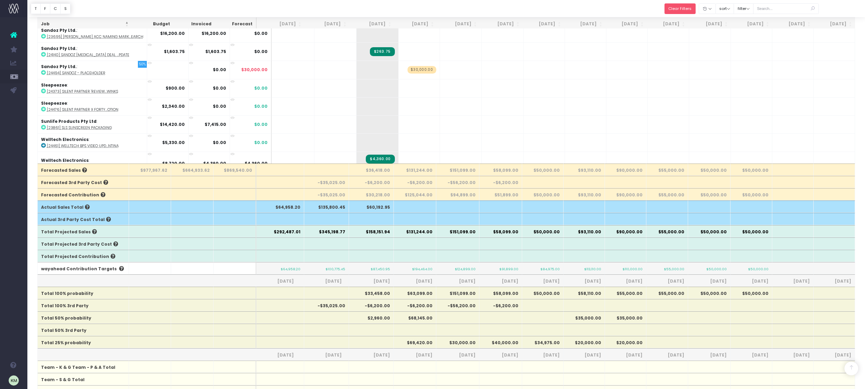
drag, startPoint x: 689, startPoint y: 9, endPoint x: 445, endPoint y: 251, distance: 344.3
click at [689, 9] on button "Clear Filters" at bounding box center [680, 8] width 31 height 11
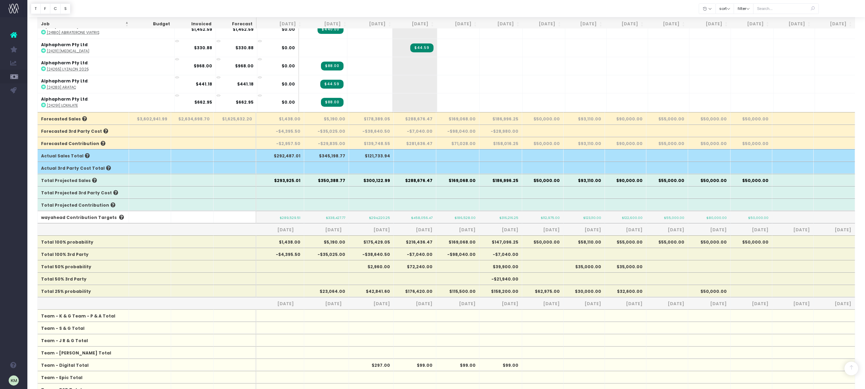
scroll to position [240, 0]
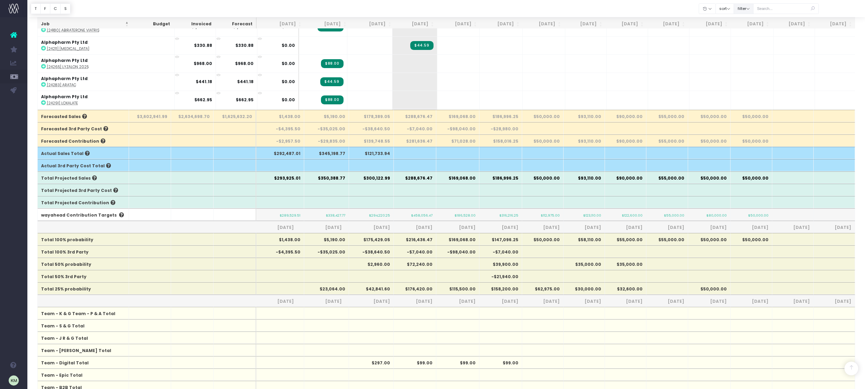
click at [754, 7] on button "filter" at bounding box center [744, 8] width 20 height 11
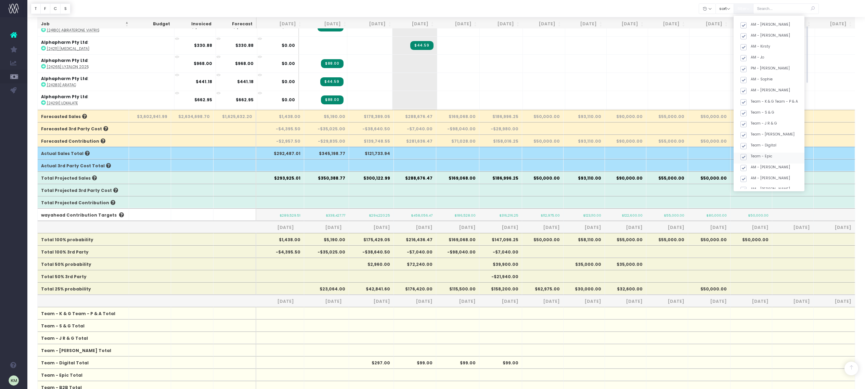
scroll to position [0, 0]
click at [747, 30] on span at bounding box center [744, 30] width 6 height 6
click at [752, 30] on input "All" at bounding box center [753, 29] width 4 height 4
checkbox input "false"
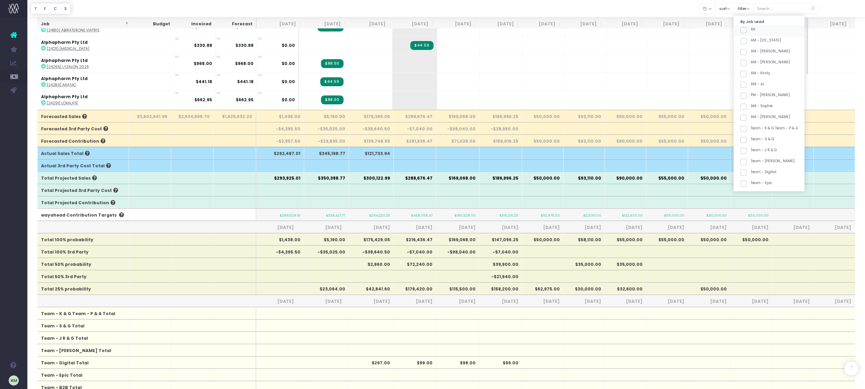
checkbox input "false"
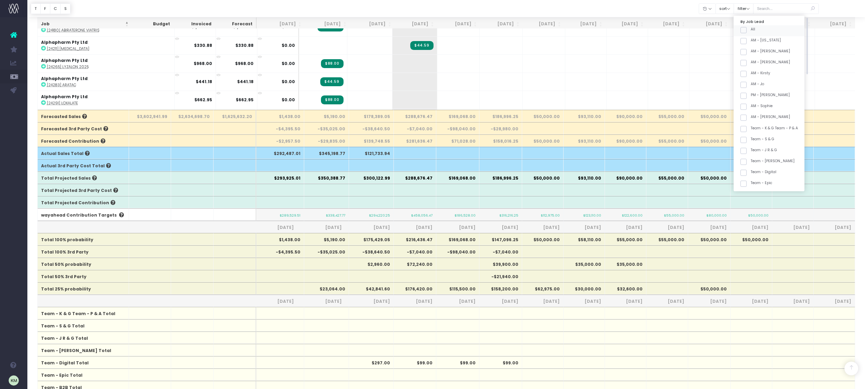
checkbox input "false"
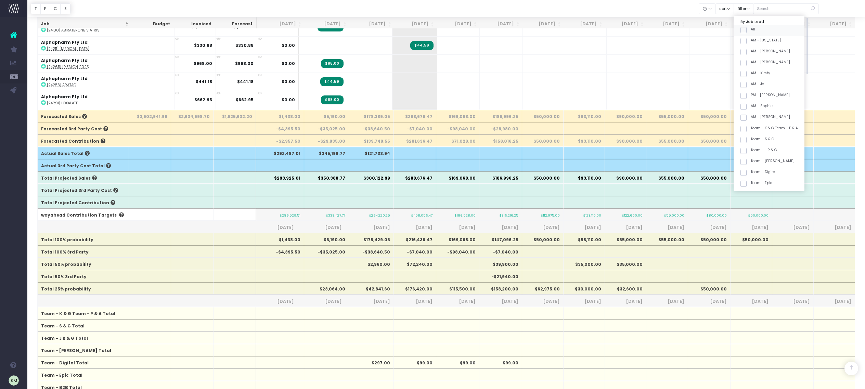
checkbox input "false"
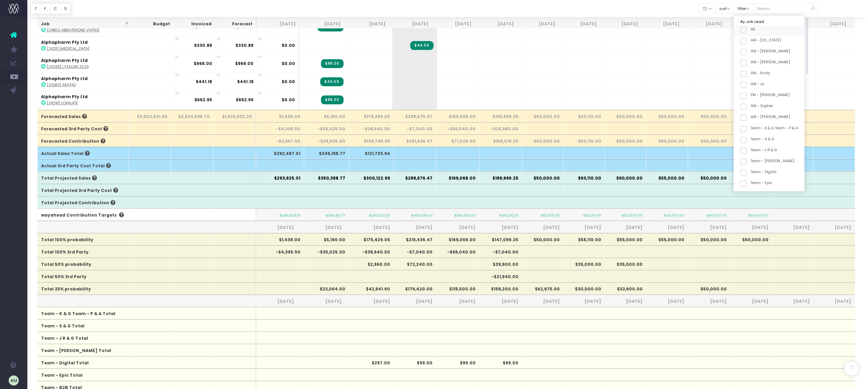
checkbox input "false"
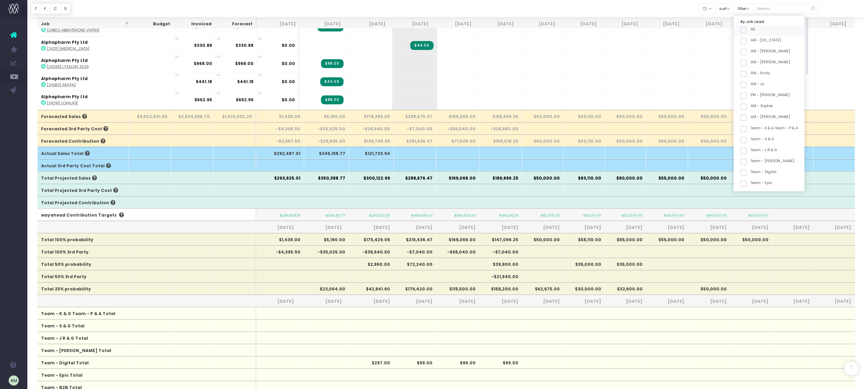
checkbox input "false"
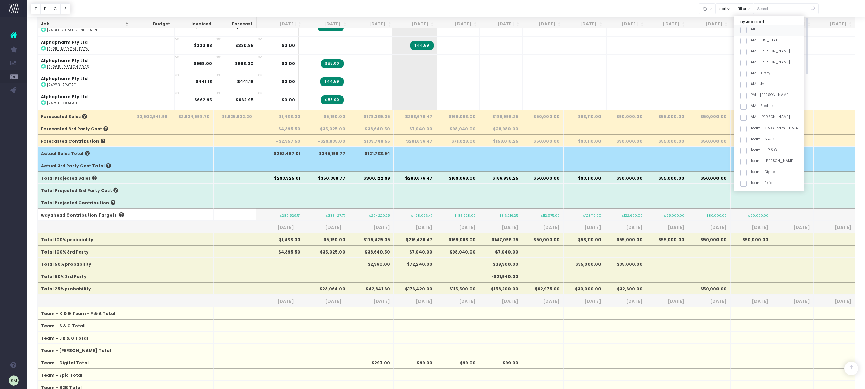
checkbox input "false"
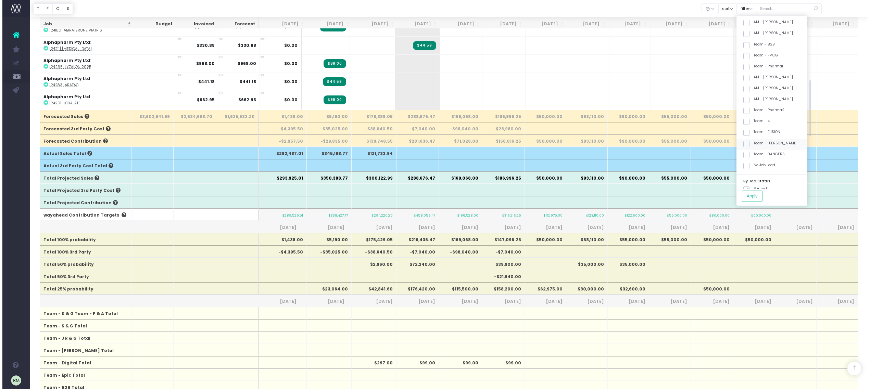
scroll to position [184, 0]
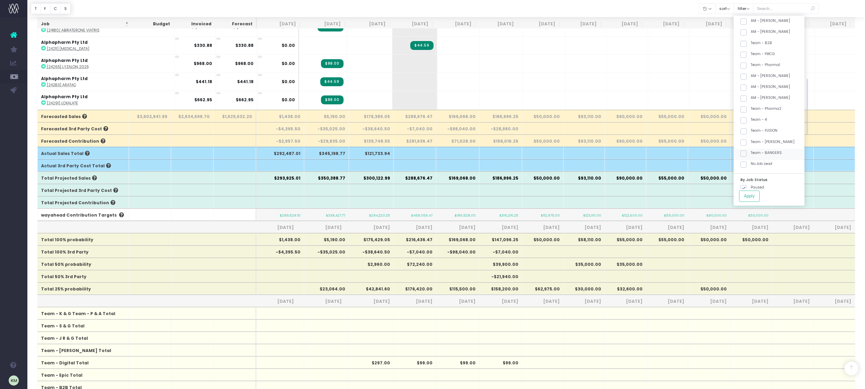
drag, startPoint x: 752, startPoint y: 129, endPoint x: 756, endPoint y: 152, distance: 23.0
click at [747, 129] on span at bounding box center [744, 131] width 6 height 6
click at [752, 129] on input "Team - FUSION" at bounding box center [753, 130] width 4 height 4
checkbox input "true"
click at [755, 197] on button "Apply" at bounding box center [749, 196] width 21 height 11
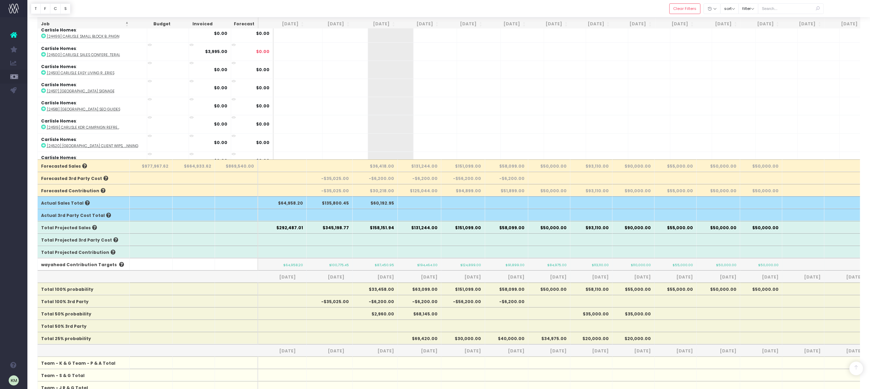
scroll to position [190, 0]
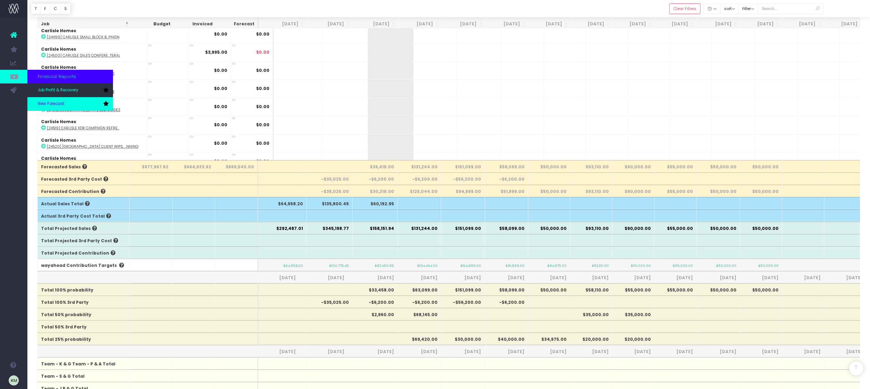
drag, startPoint x: 50, startPoint y: 97, endPoint x: 49, endPoint y: 104, distance: 6.9
click at [49, 98] on link "New Forecast" at bounding box center [70, 104] width 86 height 14
click at [49, 104] on span "New Forecast" at bounding box center [51, 104] width 27 height 6
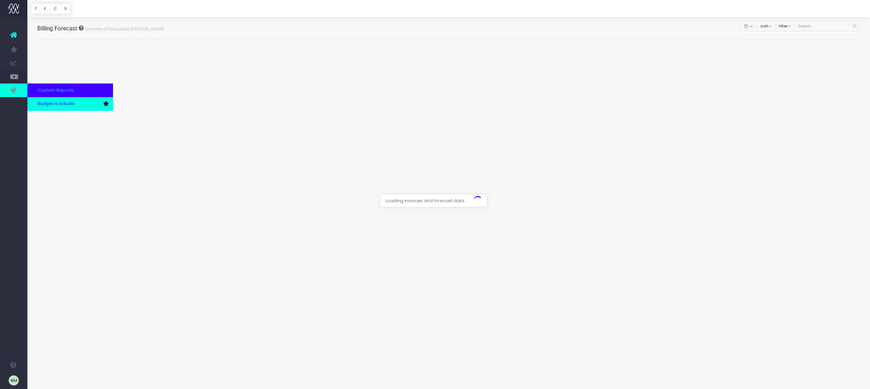
click at [39, 107] on link "Budget vs Actuals" at bounding box center [70, 104] width 86 height 14
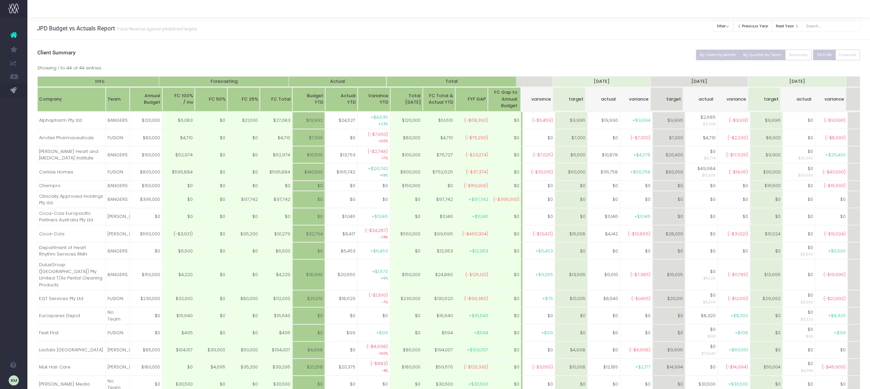
click at [750, 53] on button "By Quarter by Team" at bounding box center [762, 55] width 46 height 11
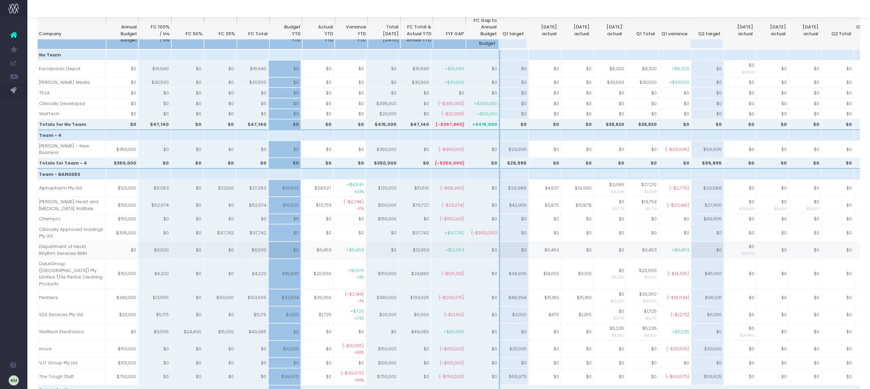
scroll to position [0, 5]
click at [276, 169] on td at bounding box center [284, 174] width 33 height 11
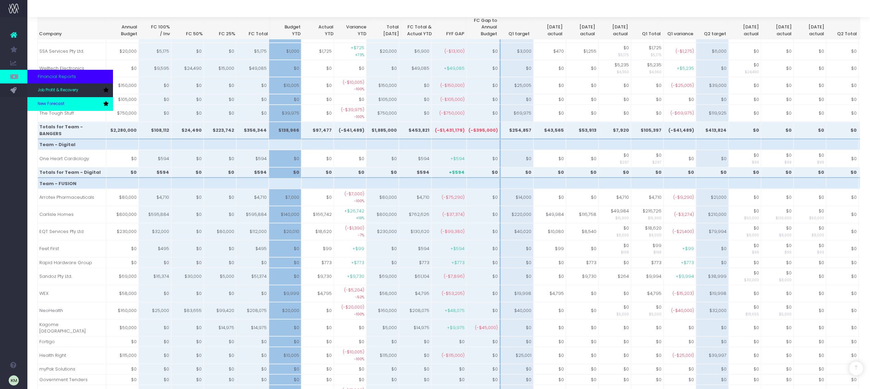
scroll to position [326, 0]
click at [47, 100] on link "New Forecast" at bounding box center [70, 104] width 86 height 14
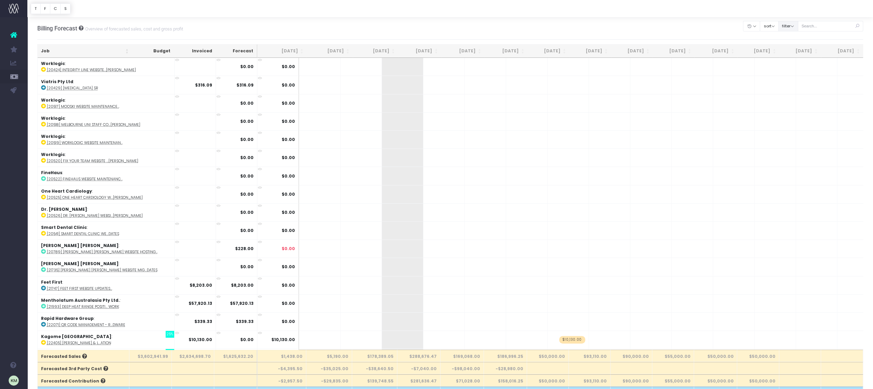
drag, startPoint x: 793, startPoint y: 26, endPoint x: 789, endPoint y: 31, distance: 6.6
click at [793, 26] on button "filter" at bounding box center [788, 26] width 20 height 11
click at [791, 47] on span at bounding box center [788, 47] width 6 height 6
click at [795, 47] on input "All" at bounding box center [797, 46] width 4 height 4
checkbox input "false"
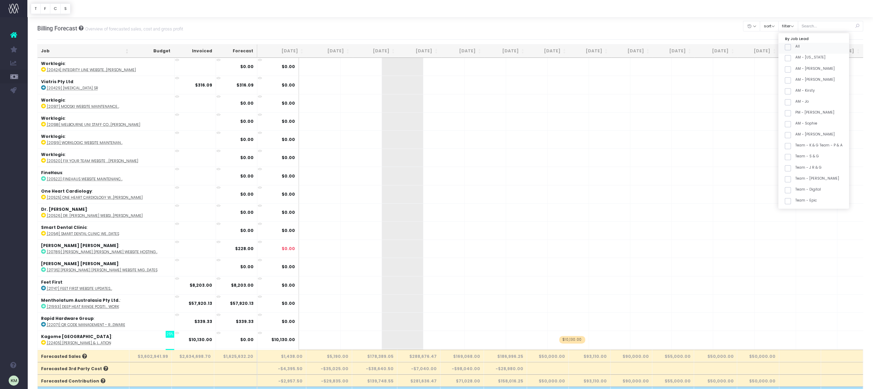
checkbox input "false"
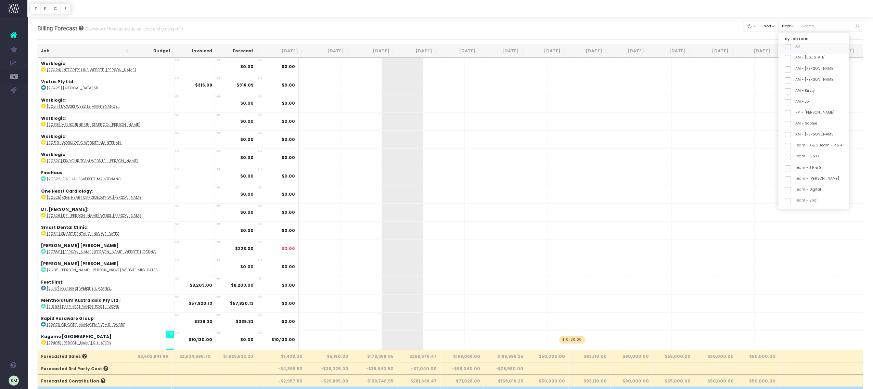
checkbox input "false"
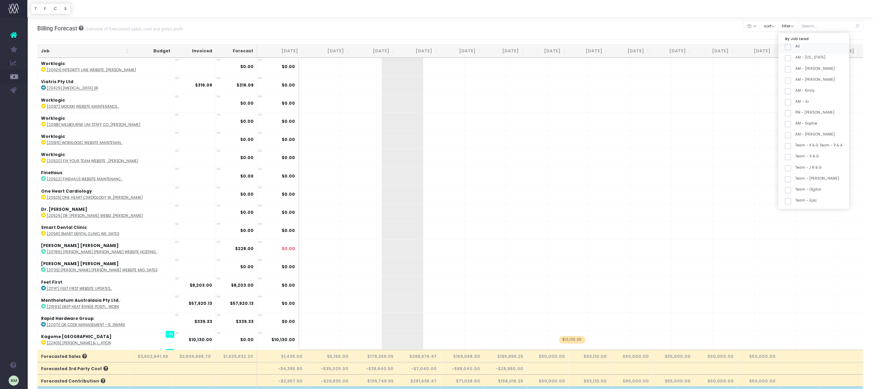
checkbox input "false"
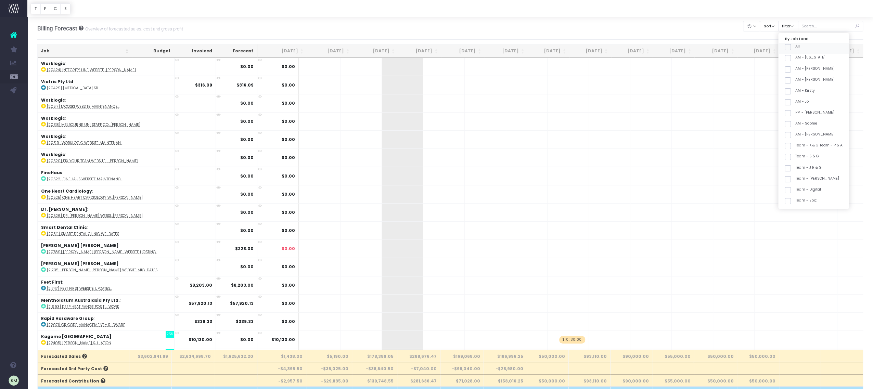
checkbox input "false"
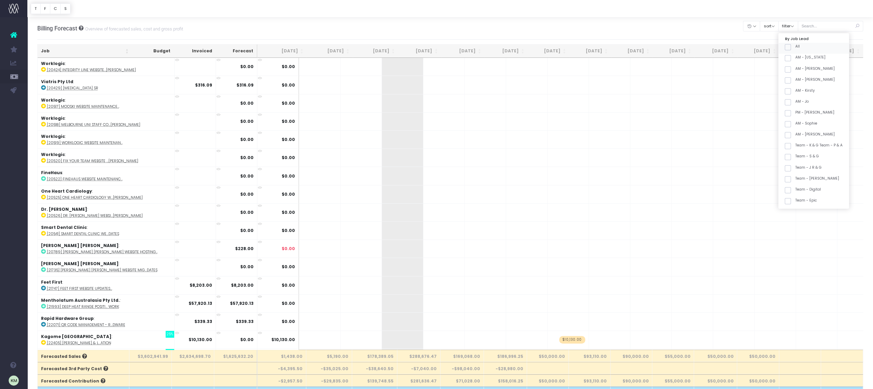
checkbox input "false"
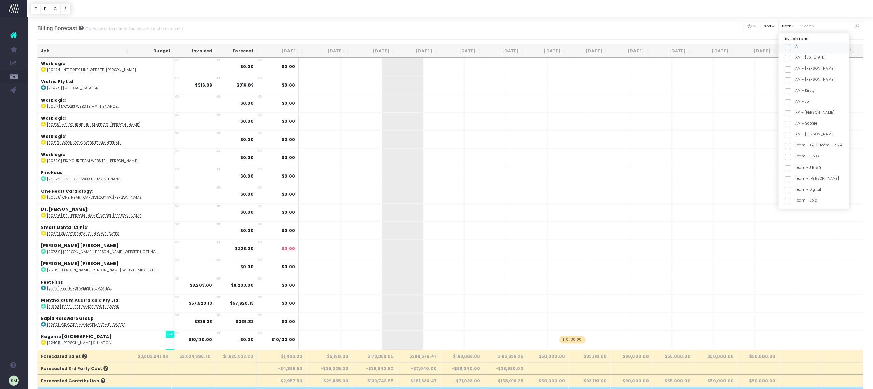
checkbox input "false"
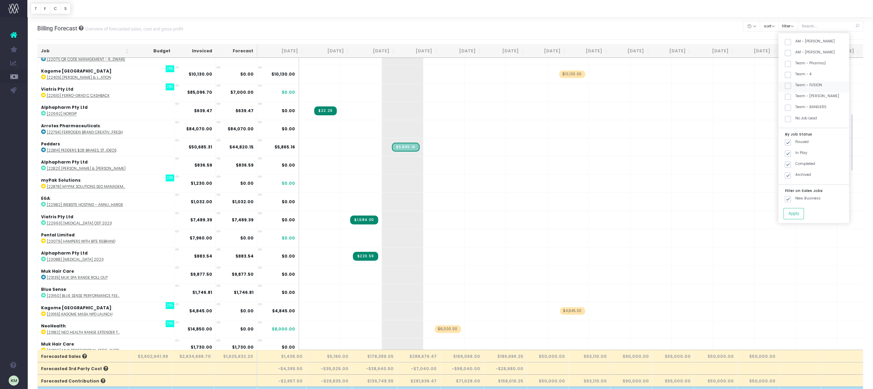
scroll to position [244, 0]
drag, startPoint x: 796, startPoint y: 88, endPoint x: 796, endPoint y: 115, distance: 27.4
click at [791, 88] on span at bounding box center [788, 89] width 6 height 6
click at [797, 88] on input "Team - FUSION" at bounding box center [797, 87] width 4 height 4
checkbox input "true"
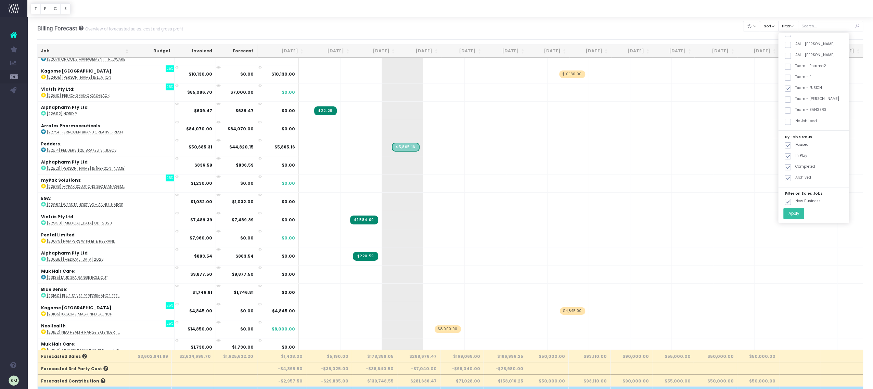
click at [799, 215] on button "Apply" at bounding box center [793, 213] width 21 height 11
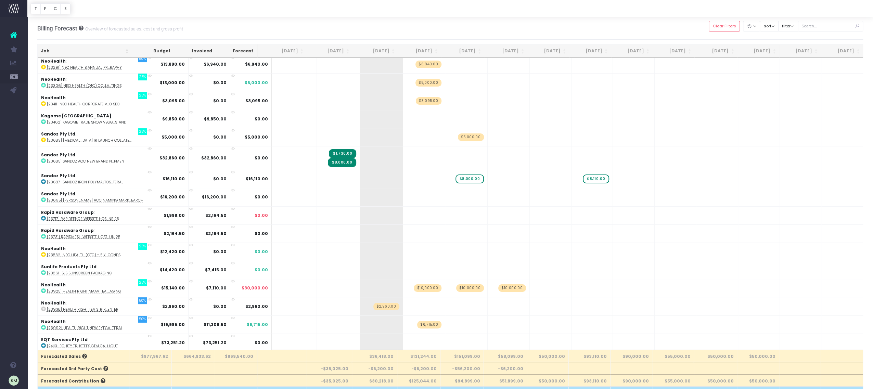
scroll to position [95, 0]
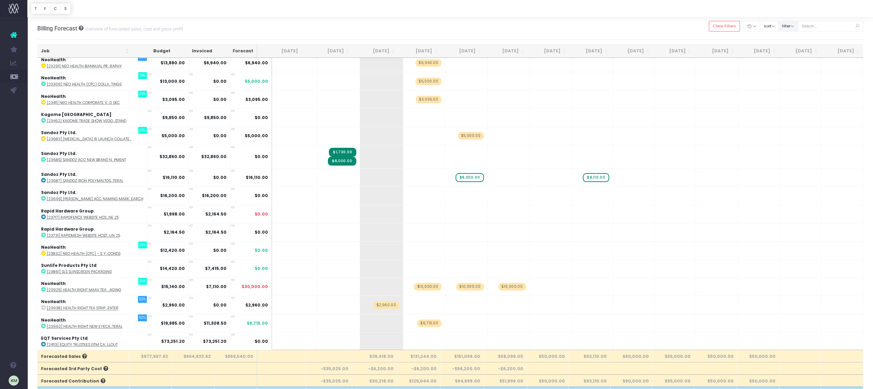
click at [792, 27] on button "filter" at bounding box center [788, 26] width 20 height 11
click at [825, 29] on input "text" at bounding box center [831, 26] width 66 height 11
type input "carlisle"
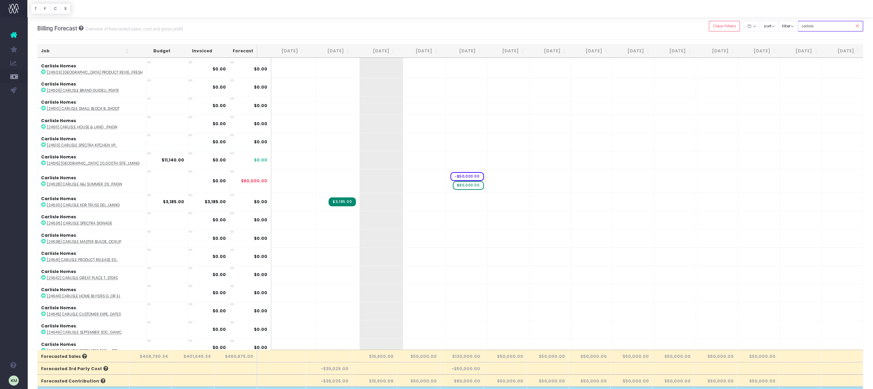
scroll to position [530, 0]
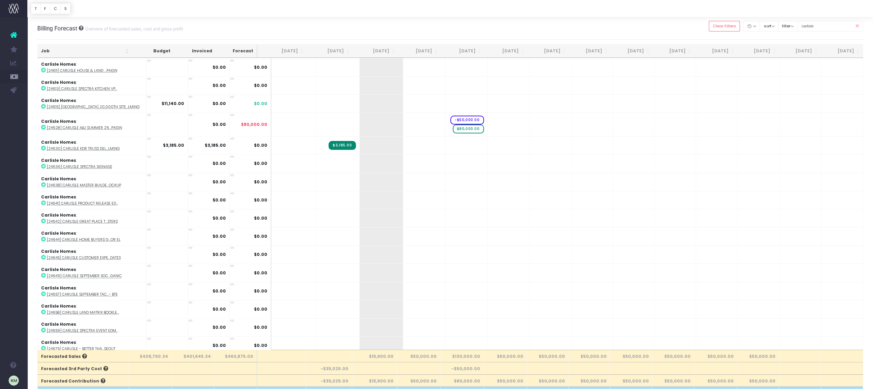
drag, startPoint x: 857, startPoint y: 26, endPoint x: 847, endPoint y: 45, distance: 21.6
click at [857, 26] on icon at bounding box center [857, 26] width 12 height 14
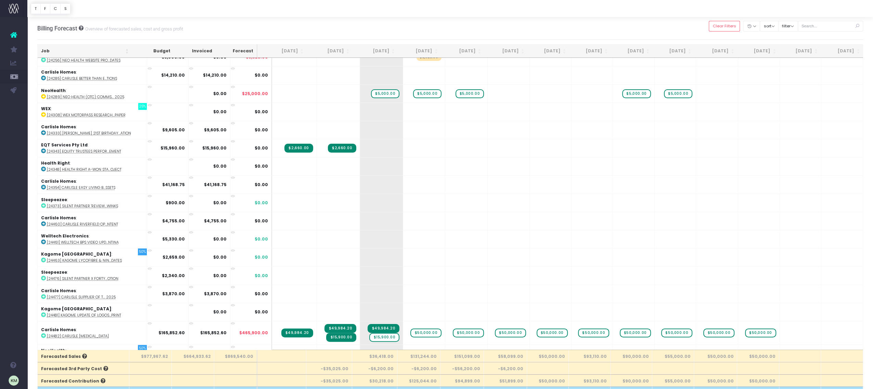
click at [125, 49] on th "Job" at bounding box center [85, 50] width 94 height 13
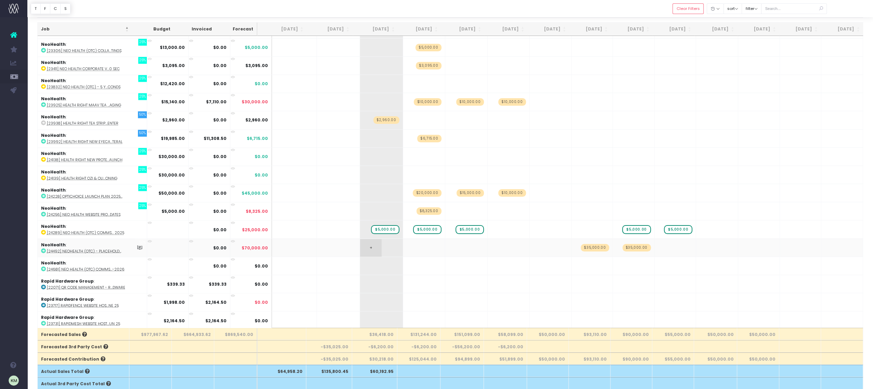
scroll to position [1181, 0]
drag, startPoint x: 380, startPoint y: 114, endPoint x: 407, endPoint y: 113, distance: 27.4
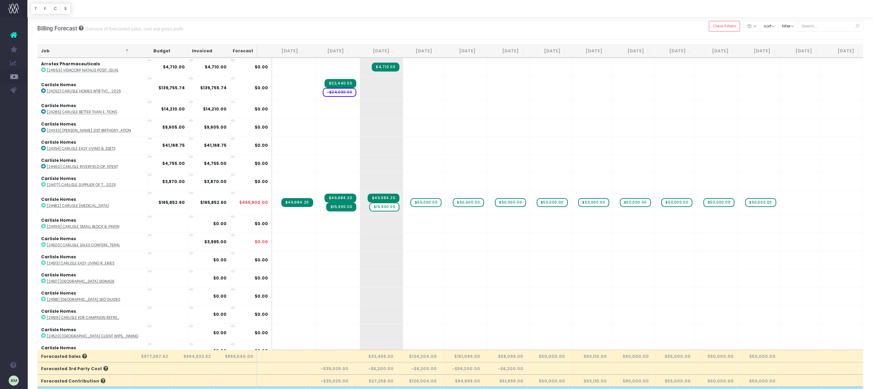
scroll to position [0, 0]
